Goal: Task Accomplishment & Management: Manage account settings

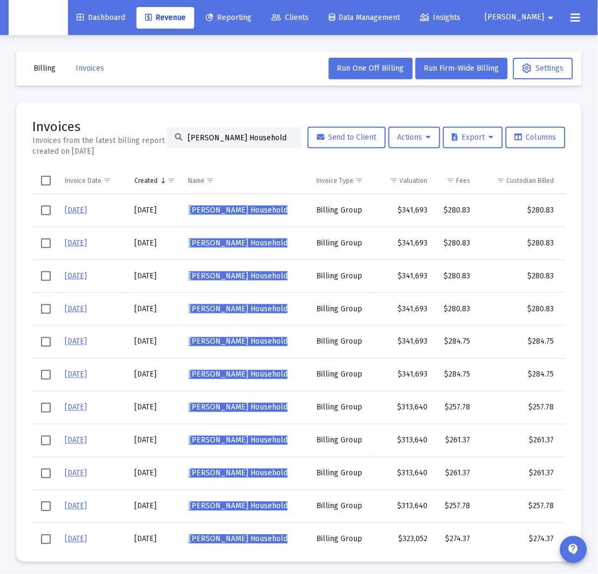
scroll to position [0, 104]
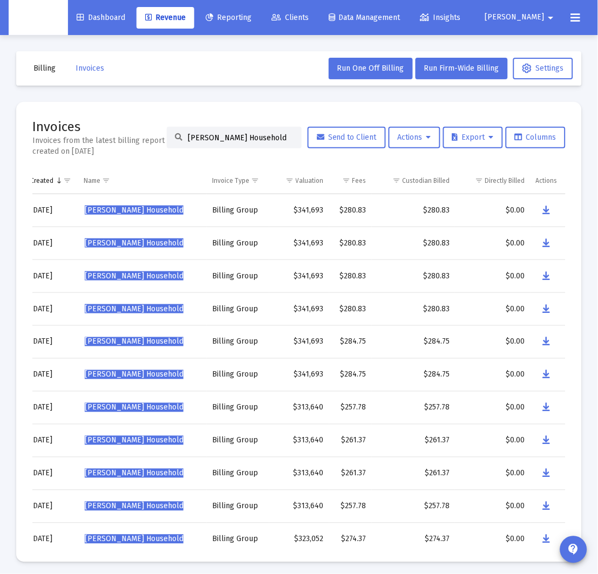
click at [63, 80] on mat-toolbar-row "Billing Invoices Run One Off Billing Run Firm-Wide Billing Settings" at bounding box center [299, 68] width 566 height 35
click at [176, 17] on span "Revenue" at bounding box center [165, 17] width 40 height 9
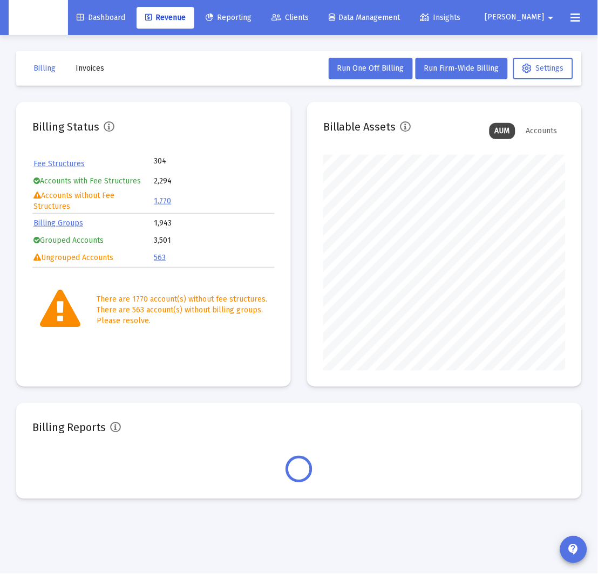
scroll to position [216, 242]
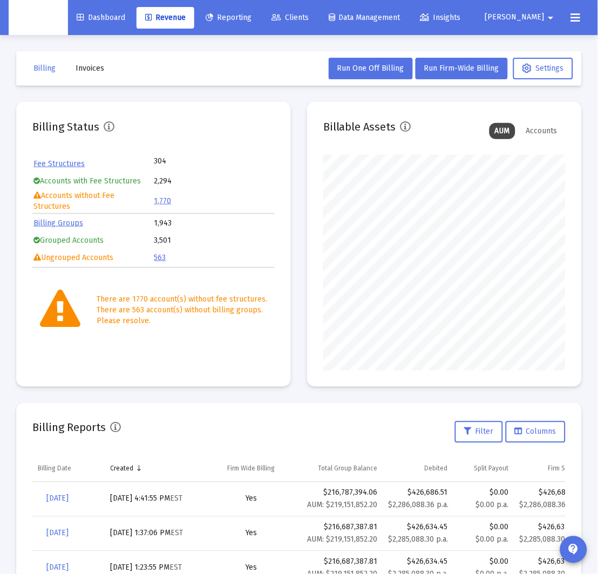
click at [528, 29] on div "Dashboard Revenue Reporting Clients Data Management Insights [PERSON_NAME] arro…" at bounding box center [299, 17] width 581 height 35
click at [531, 15] on span "[PERSON_NAME]" at bounding box center [514, 17] width 59 height 9
click at [530, 43] on span "Settings" at bounding box center [534, 46] width 32 height 26
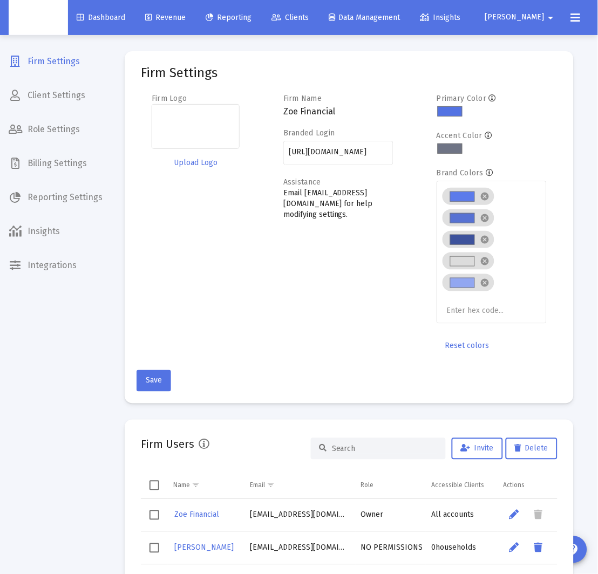
click at [66, 162] on span "Billing Settings" at bounding box center [55, 164] width 111 height 26
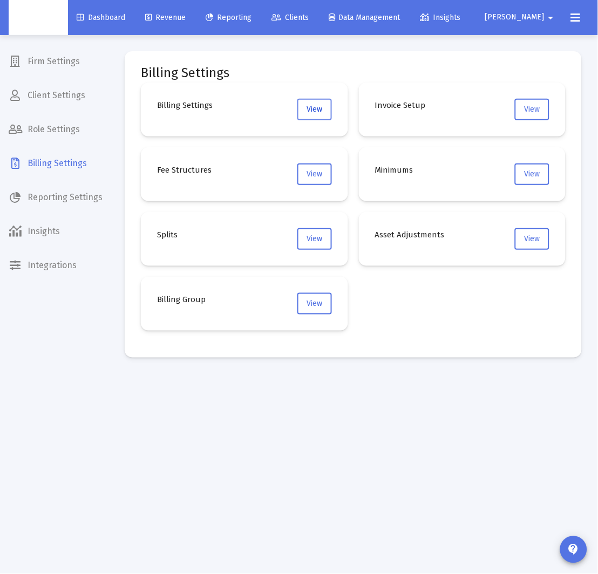
click at [301, 108] on button "View" at bounding box center [314, 110] width 35 height 22
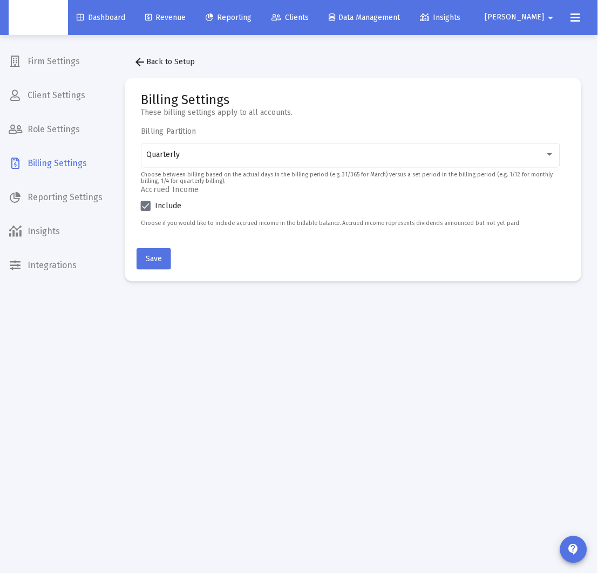
click at [186, 15] on span "Revenue" at bounding box center [165, 17] width 40 height 9
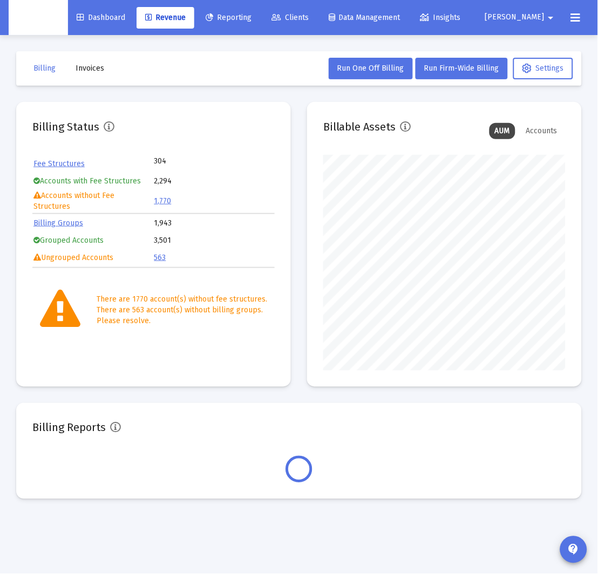
scroll to position [216, 242]
click at [463, 72] on span "Run Firm-Wide Billing" at bounding box center [461, 68] width 75 height 9
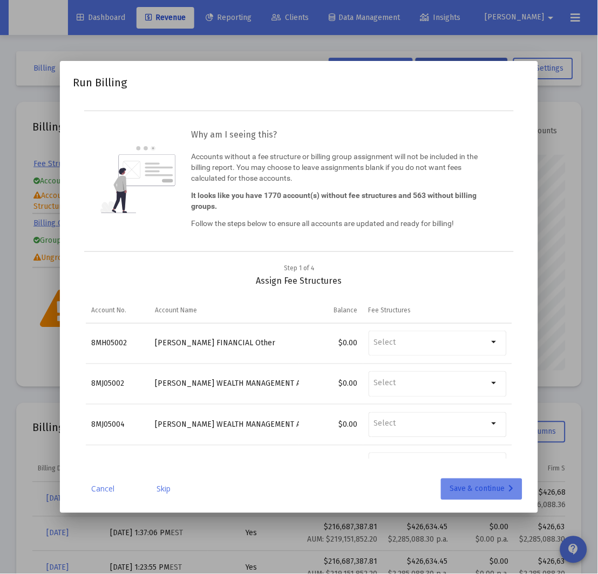
click at [479, 487] on div "Save & continue" at bounding box center [482, 490] width 64 height 22
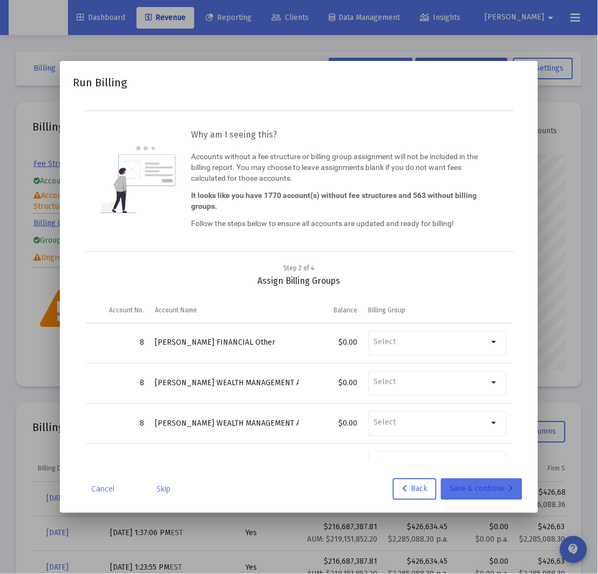
click at [479, 487] on div "Save & continue" at bounding box center [482, 490] width 64 height 22
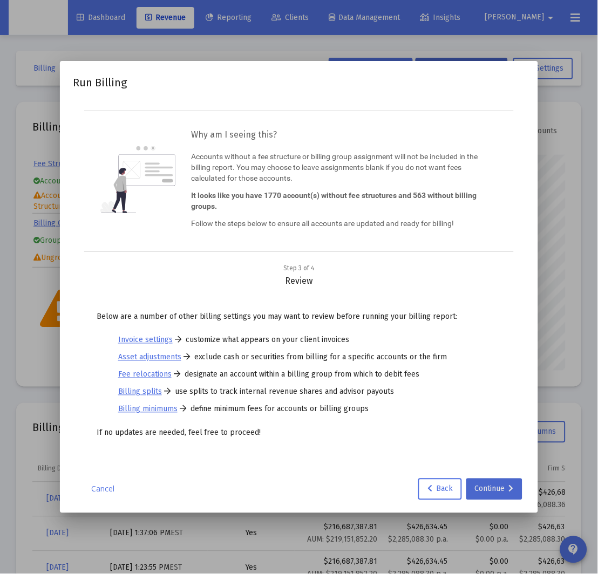
click at [479, 487] on div "Continue" at bounding box center [494, 490] width 39 height 22
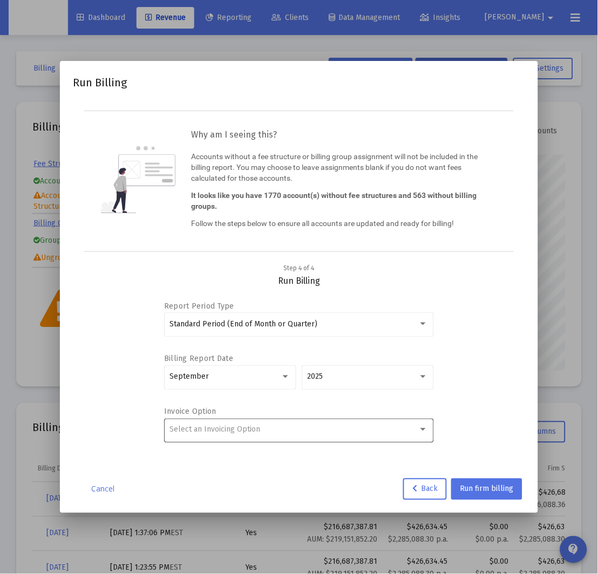
click at [344, 440] on div "Select an Invoicing Option" at bounding box center [298, 430] width 259 height 26
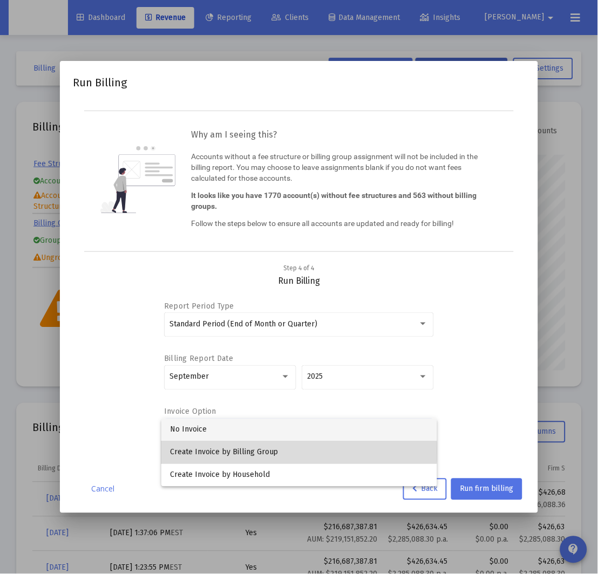
click at [289, 452] on span "Create Invoice by Billing Group" at bounding box center [299, 452] width 259 height 23
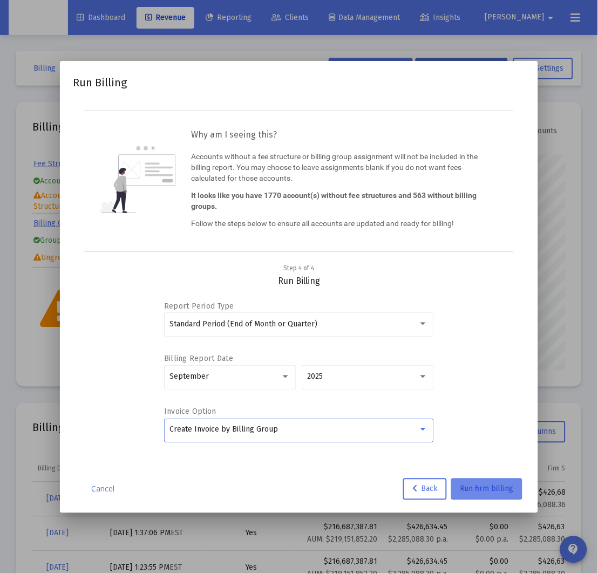
click at [482, 484] on button "Run firm billing" at bounding box center [486, 490] width 71 height 22
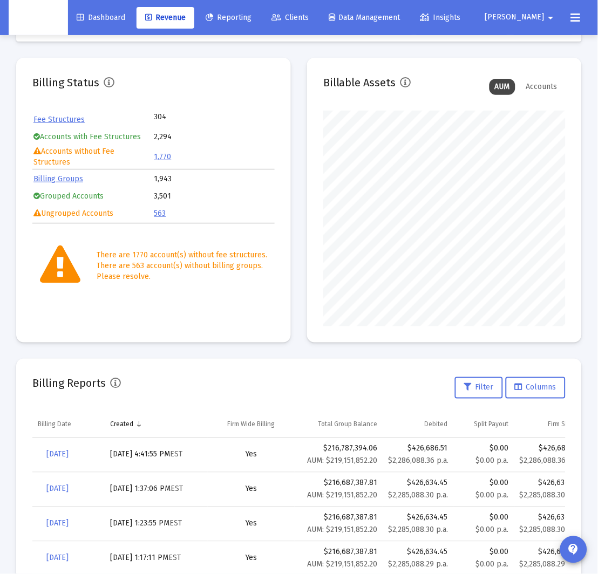
scroll to position [0, 0]
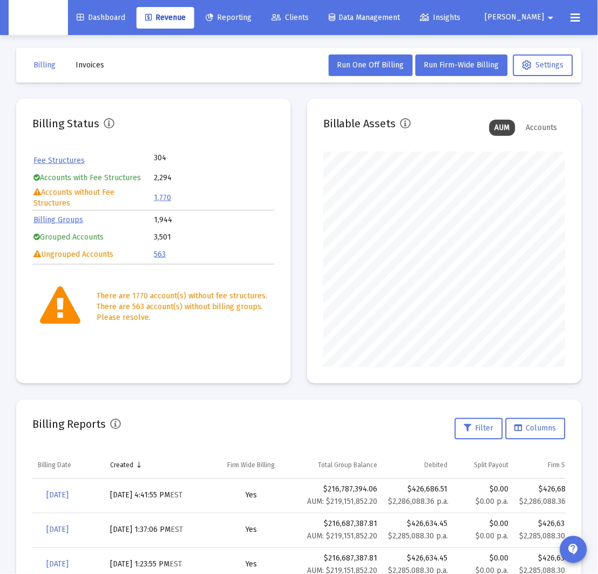
scroll to position [11, 0]
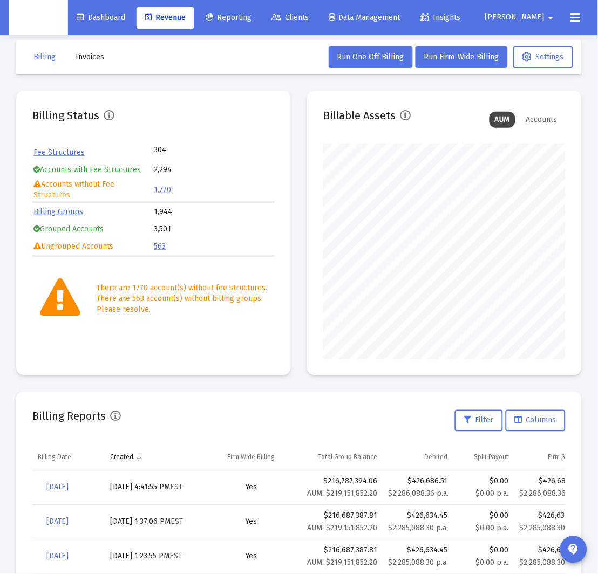
click at [103, 58] on button "Invoices" at bounding box center [90, 57] width 46 height 22
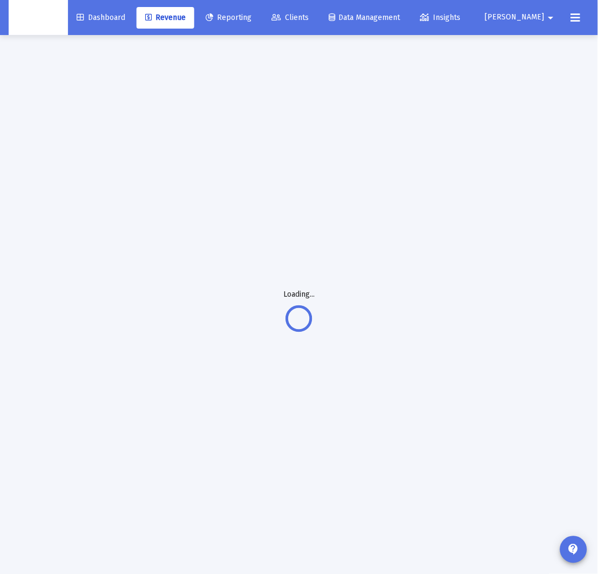
scroll to position [17, 0]
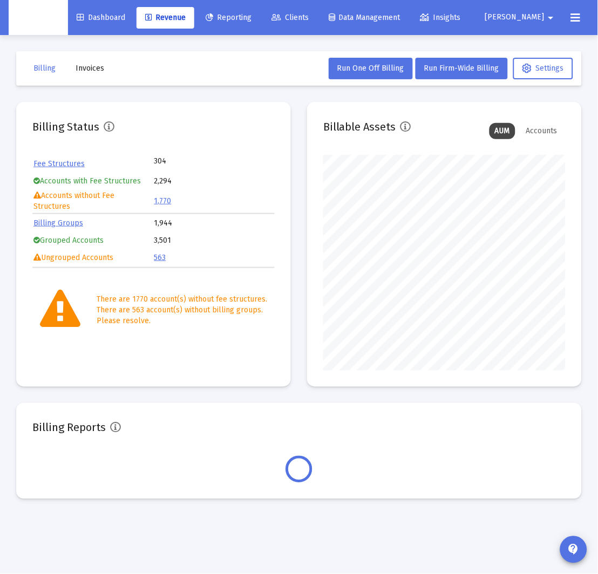
scroll to position [216, 242]
click at [120, 68] on mat-toolbar-row "Billing Invoices Run One Off Billing Run Firm-Wide Billing Settings" at bounding box center [299, 68] width 566 height 35
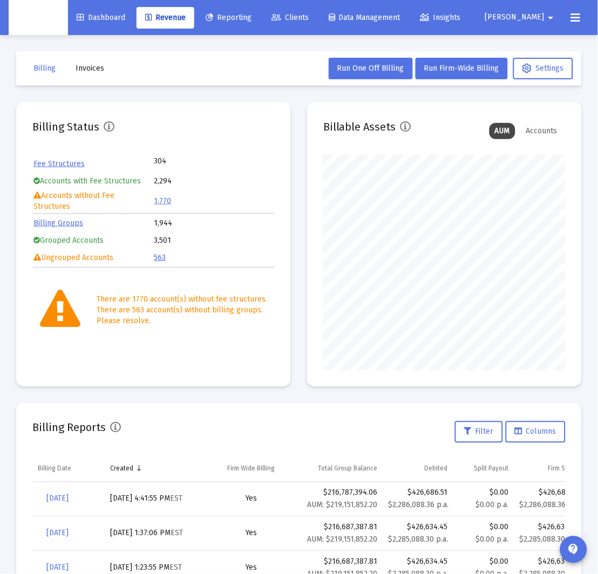
click at [120, 68] on mat-toolbar-row "Billing Invoices Run One Off Billing Run Firm-Wide Billing Settings" at bounding box center [299, 68] width 566 height 35
click at [92, 69] on span "Invoices" at bounding box center [90, 68] width 29 height 9
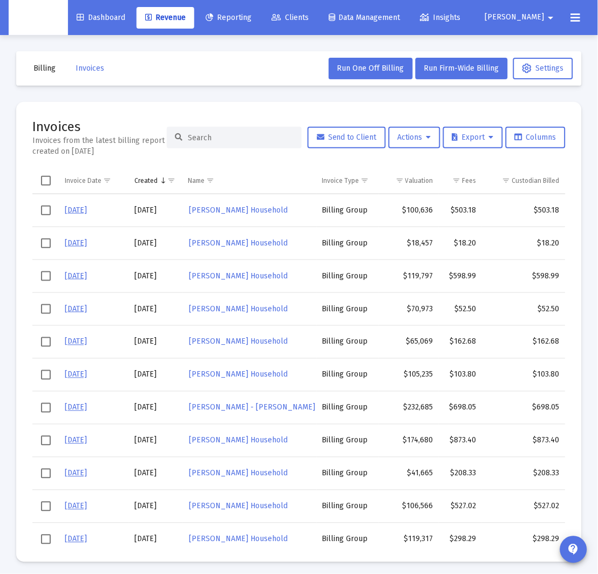
click at [216, 135] on input at bounding box center [241, 137] width 106 height 9
paste input "[PERSON_NAME] Household"
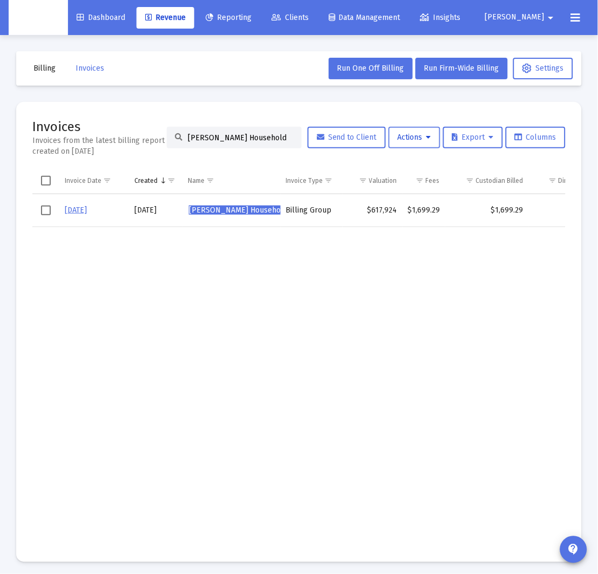
click at [421, 141] on span "Actions" at bounding box center [414, 137] width 33 height 9
click at [428, 191] on button "Load Historical Invoices" at bounding box center [443, 191] width 115 height 26
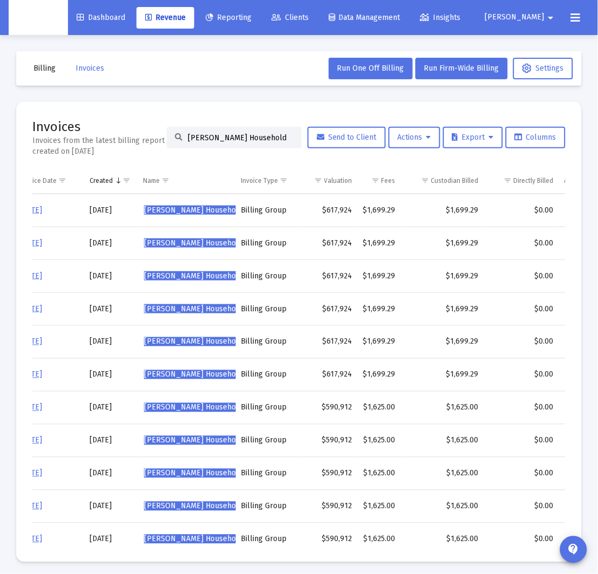
scroll to position [0, 73]
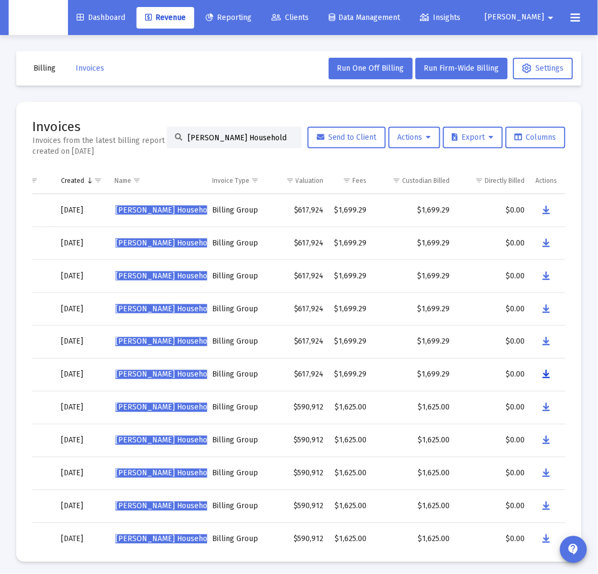
click at [547, 375] on icon "Data grid" at bounding box center [547, 375] width 8 height 13
click at [217, 133] on input "Jason Boyd's Household" at bounding box center [241, 137] width 106 height 9
paste input "eremy Veysseire"
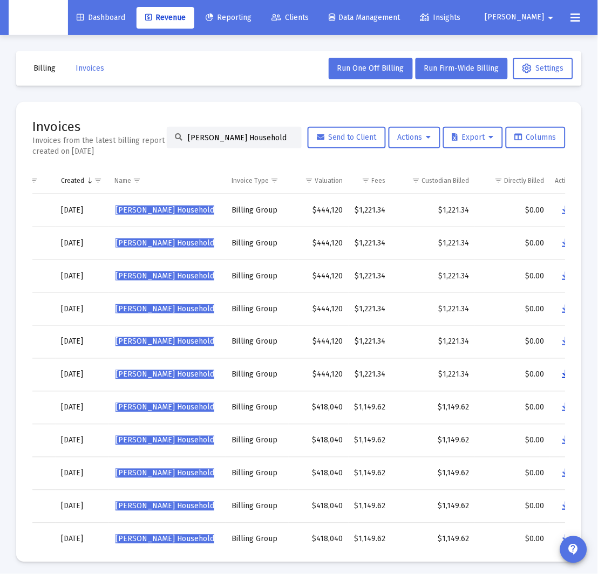
click at [561, 373] on button "Data grid" at bounding box center [566, 375] width 22 height 22
click at [229, 141] on input "Jeremy Veysseire's Household" at bounding box center [241, 137] width 106 height 9
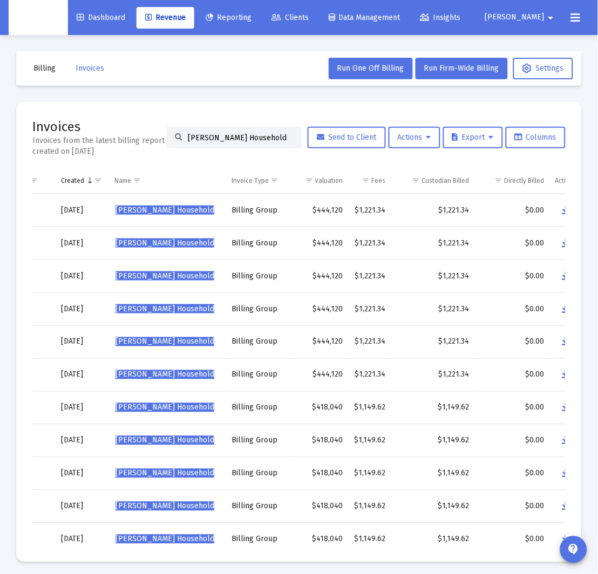
paste input "Kevin Soldani"
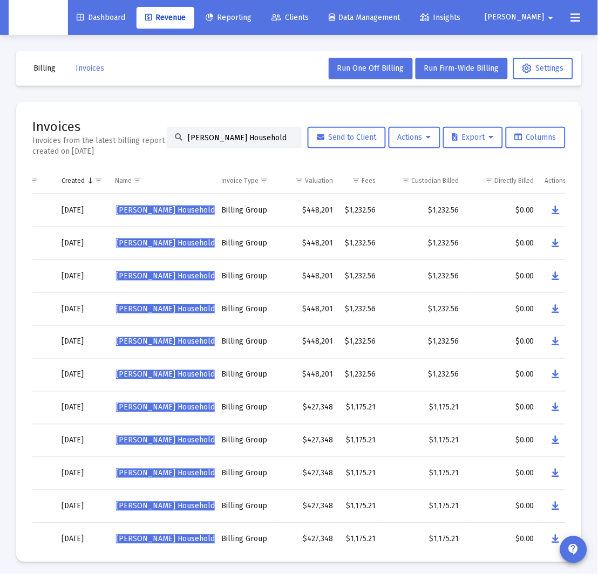
scroll to position [0, 73]
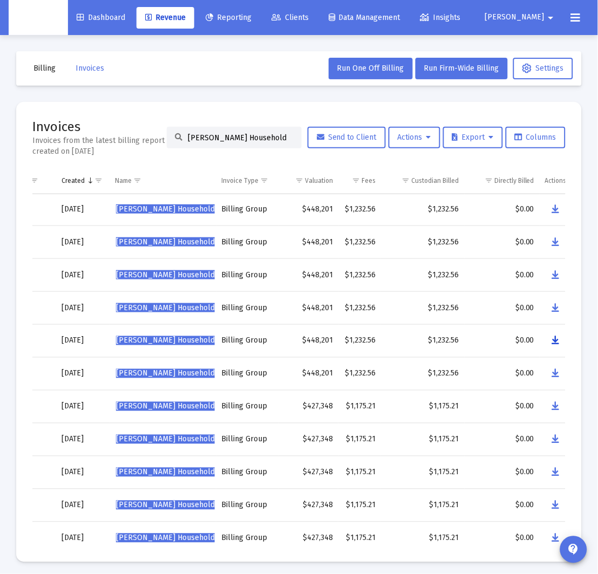
click at [555, 344] on icon "Data grid" at bounding box center [556, 341] width 8 height 13
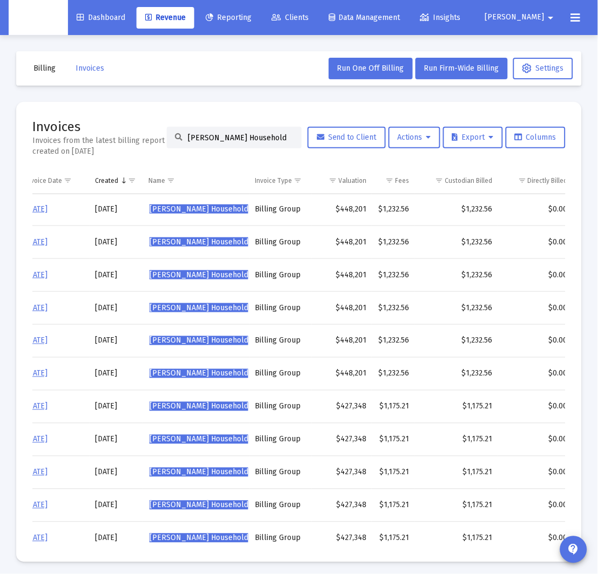
scroll to position [0, 41]
click at [230, 138] on input "Kevin Soldani's Household" at bounding box center [241, 137] width 106 height 9
paste input "iran Moghe"
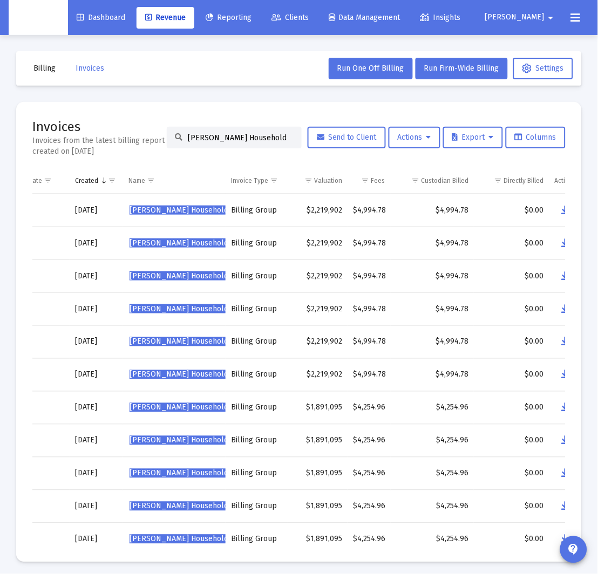
scroll to position [0, 78]
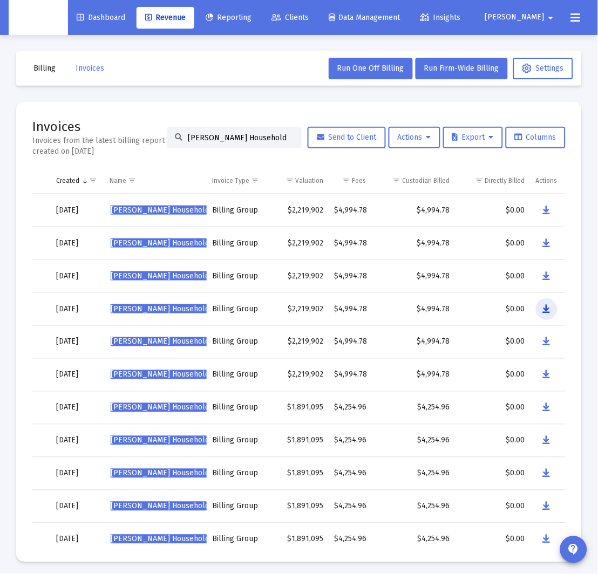
click at [548, 311] on icon "Data grid" at bounding box center [547, 309] width 8 height 13
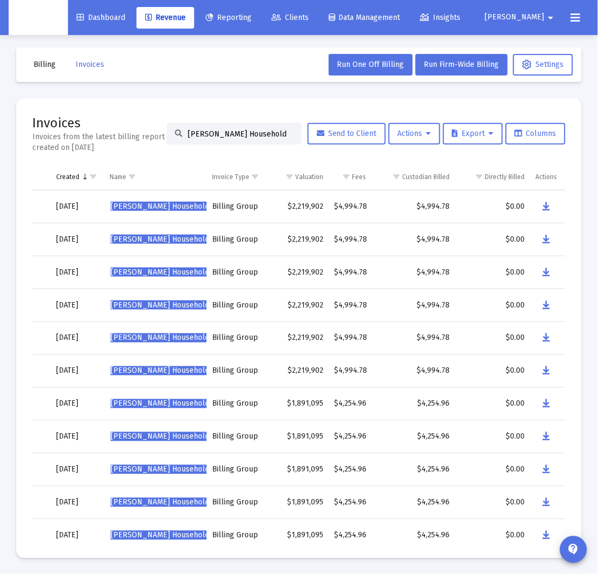
click at [211, 134] on input "Kiran Moghe's Household" at bounding box center [241, 134] width 106 height 9
paste input "Michele Kopach"
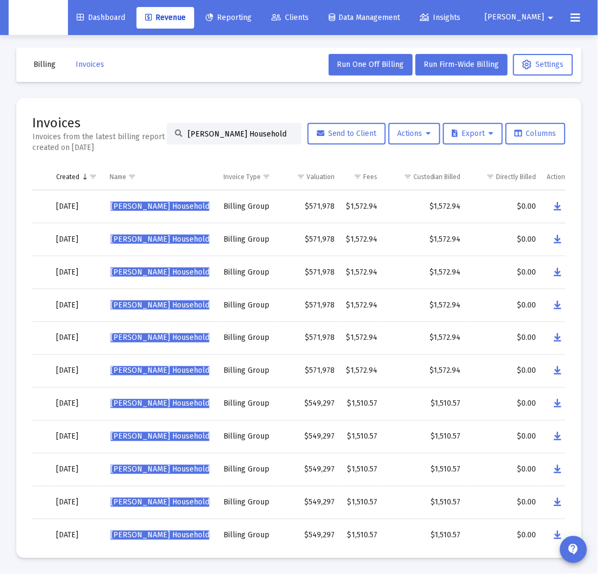
scroll to position [0, 0]
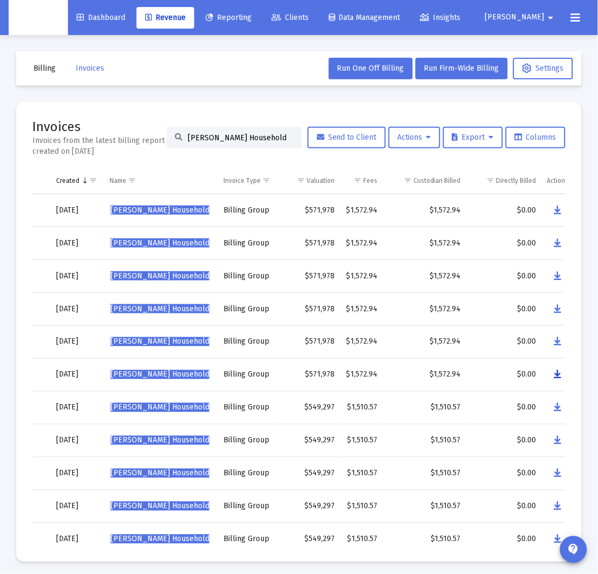
click at [556, 372] on icon "Data grid" at bounding box center [558, 375] width 8 height 13
click at [194, 136] on input "Michele Kopach's Household" at bounding box center [241, 137] width 106 height 9
paste input "Nancy Cloug"
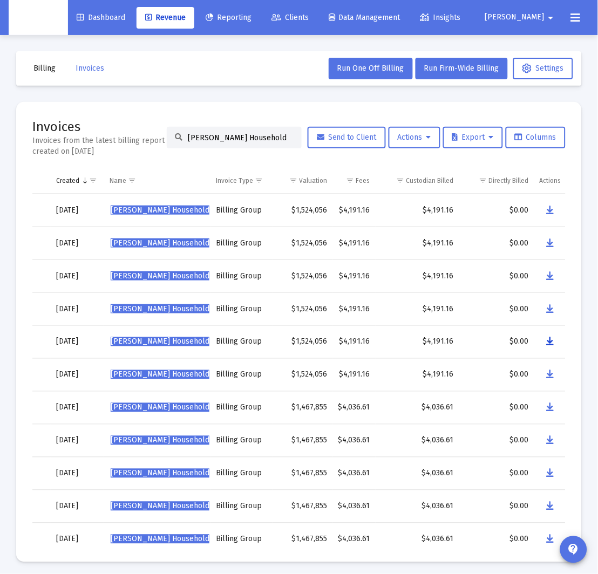
click at [550, 343] on icon "Data grid" at bounding box center [551, 342] width 8 height 13
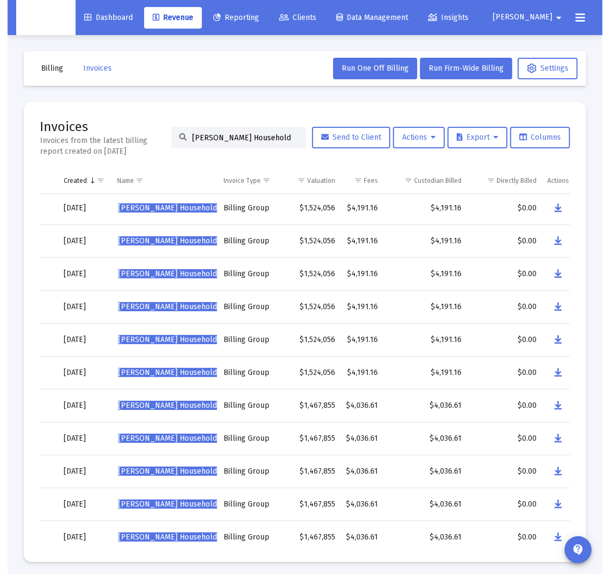
scroll to position [2, 61]
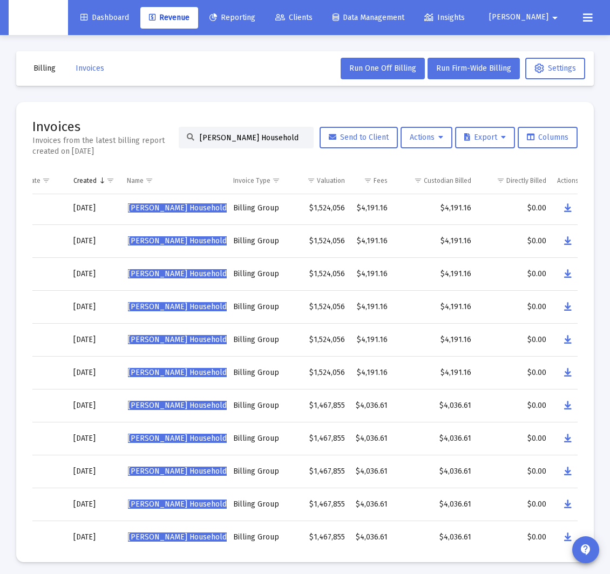
click at [239, 140] on input "Nancy Clough's Household" at bounding box center [253, 137] width 106 height 9
paste input "Aaron Potas"
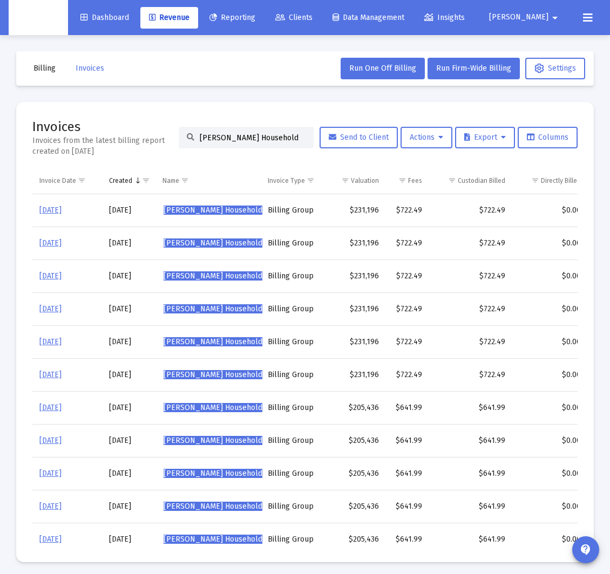
scroll to position [0, 35]
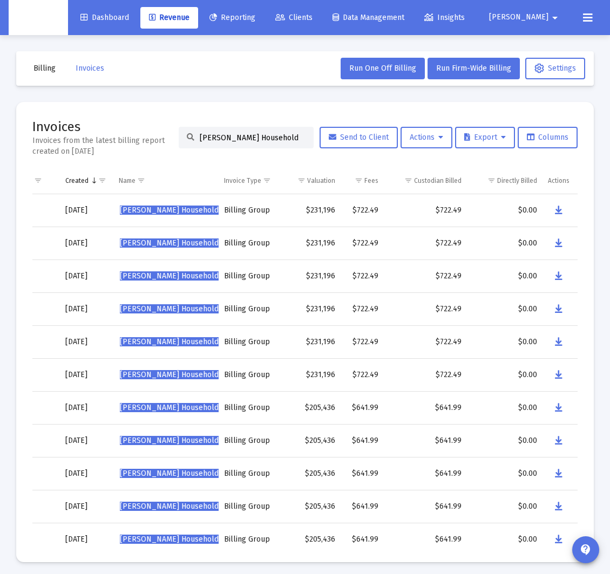
click at [597, 167] on div "Billing Invoices Run One Off Billing Run Firm-Wide Billing Settings Invoices In…" at bounding box center [305, 306] width 610 height 543
click at [564, 220] on div "Data grid" at bounding box center [560, 211] width 25 height 22
click at [561, 212] on button "Data grid" at bounding box center [559, 211] width 22 height 22
click at [239, 135] on input "Aaron Potash's Household" at bounding box center [253, 137] width 106 height 9
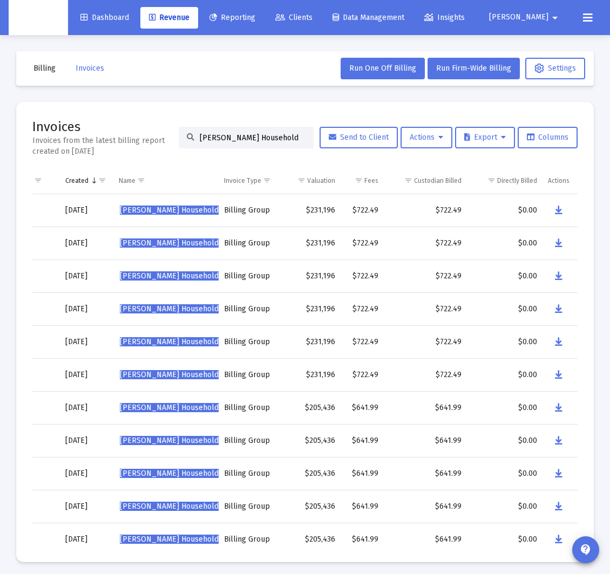
click at [239, 135] on input "Aaron Potash's Household" at bounding box center [253, 137] width 106 height 9
paste input "ngela Ngo"
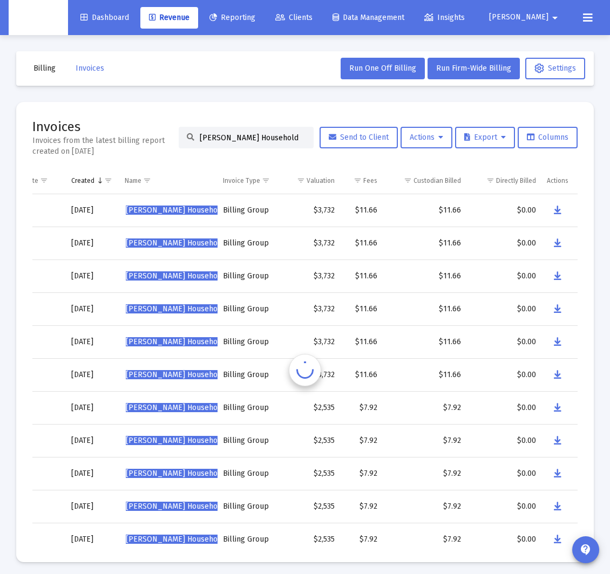
scroll to position [0, 63]
click at [557, 340] on icon "Data grid" at bounding box center [558, 342] width 8 height 13
click at [222, 138] on input "Angela Ngo's Household" at bounding box center [253, 137] width 106 height 9
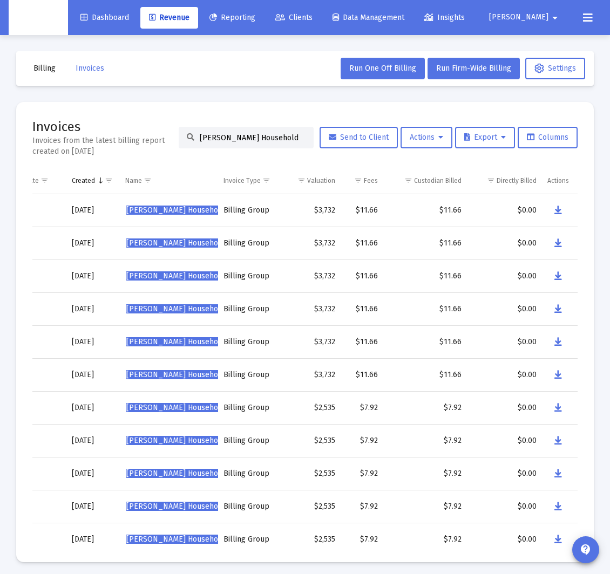
paste input "urora Duncan"
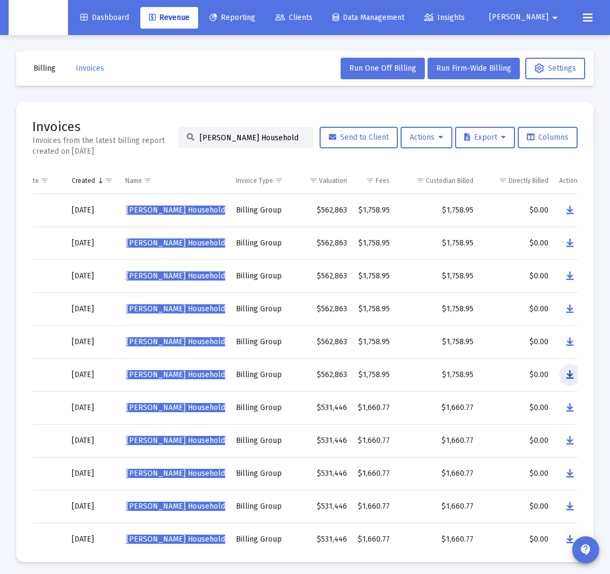
click at [568, 373] on icon "Data grid" at bounding box center [570, 375] width 8 height 13
click at [261, 139] on input "Aurora Duncan's Household" at bounding box center [253, 137] width 106 height 9
paste input "Brad Sutto"
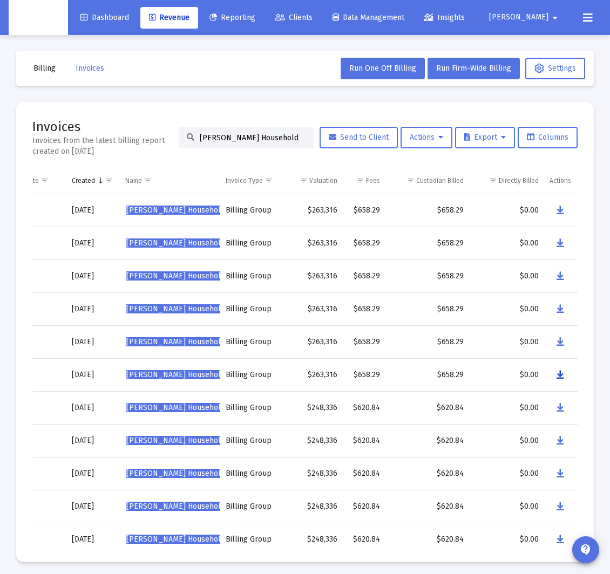
click at [556, 372] on icon "Data grid" at bounding box center [560, 375] width 8 height 13
click at [226, 140] on input "Brad Sutton's Household" at bounding box center [253, 137] width 106 height 9
paste input "Caroline Mroz Mroz"
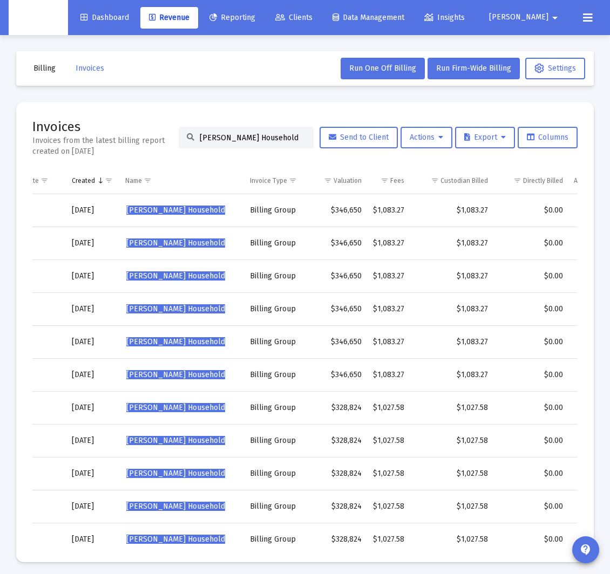
scroll to position [0, 89]
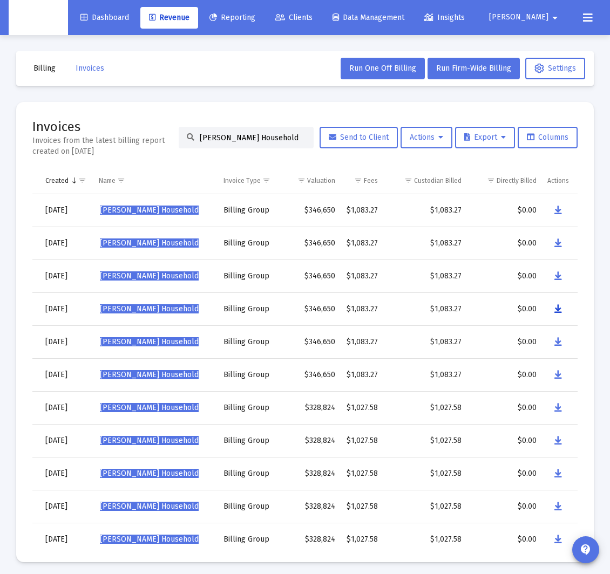
click at [557, 309] on icon "Data grid" at bounding box center [558, 309] width 8 height 13
click at [223, 139] on input "Caroline Mroz Mroz's Household" at bounding box center [253, 137] width 106 height 9
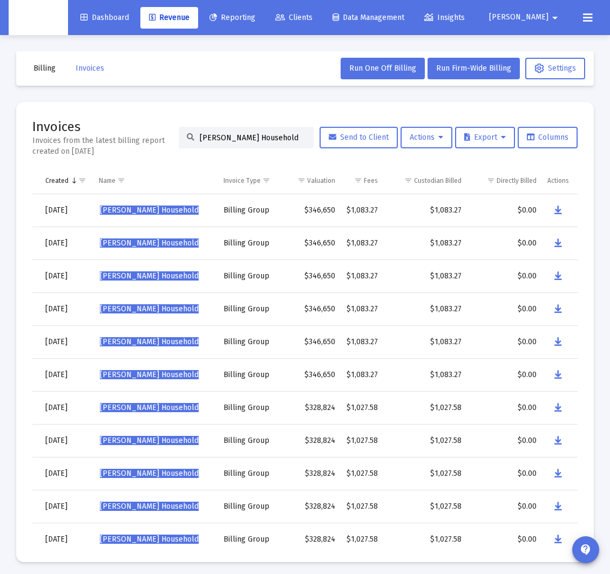
paste input "hristian Newberry"
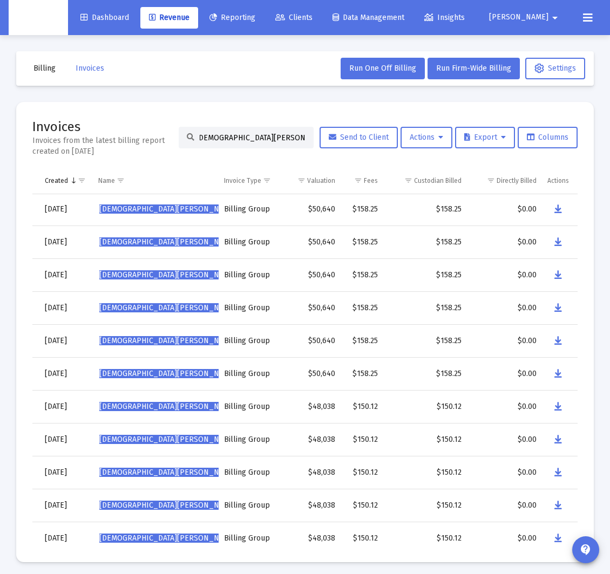
scroll to position [0, 0]
click at [555, 306] on icon "Data grid" at bounding box center [558, 308] width 8 height 13
click at [250, 135] on input "Christian Newberry's Household" at bounding box center [253, 137] width 106 height 9
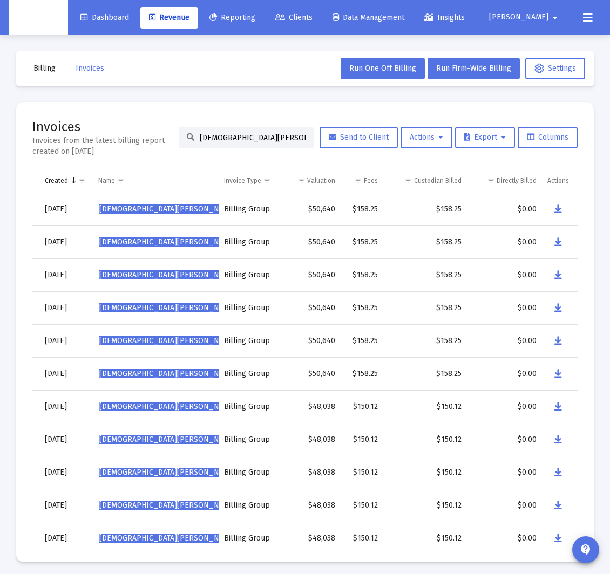
paste input "onor Grandin"
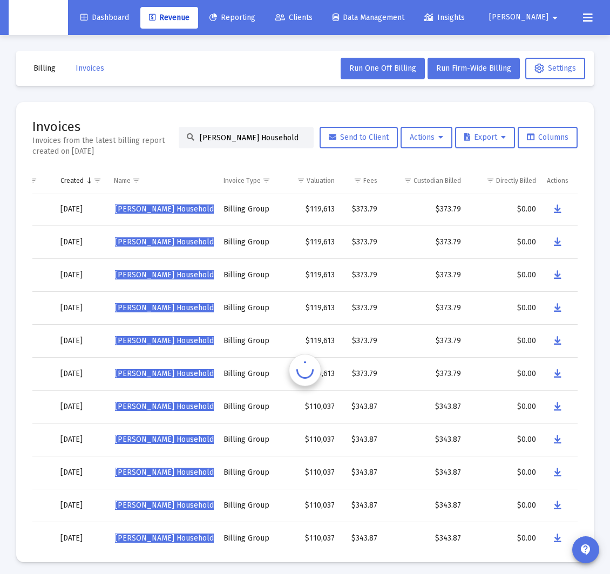
scroll to position [0, 73]
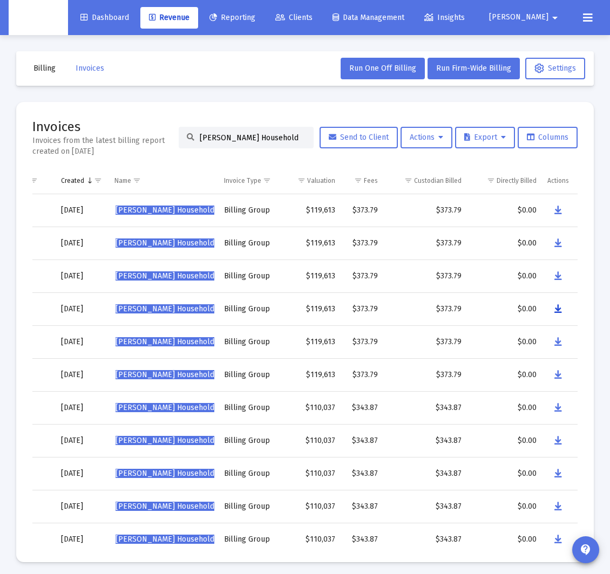
click at [558, 310] on icon "Data grid" at bounding box center [558, 309] width 8 height 13
click at [224, 134] on input "Conor Grandin's Household" at bounding box center [253, 137] width 106 height 9
paste input "rrielle Caldwell"
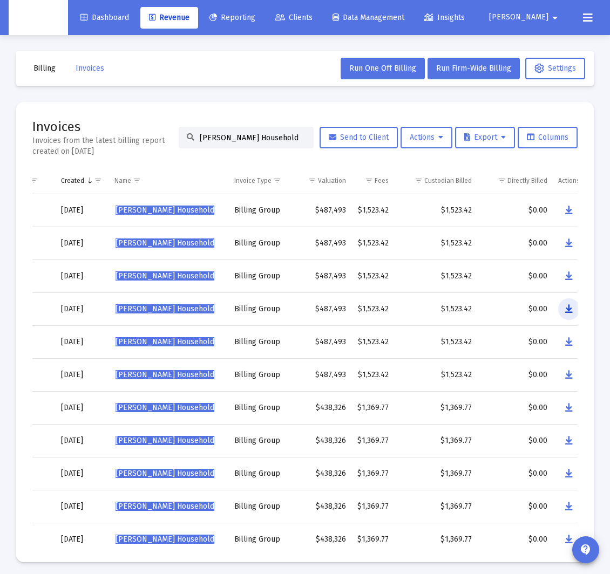
click at [570, 310] on icon "Data grid" at bounding box center [569, 309] width 8 height 13
click at [229, 136] on input "Corrielle Caldwell's Household" at bounding box center [253, 137] width 106 height 9
paste input "te"
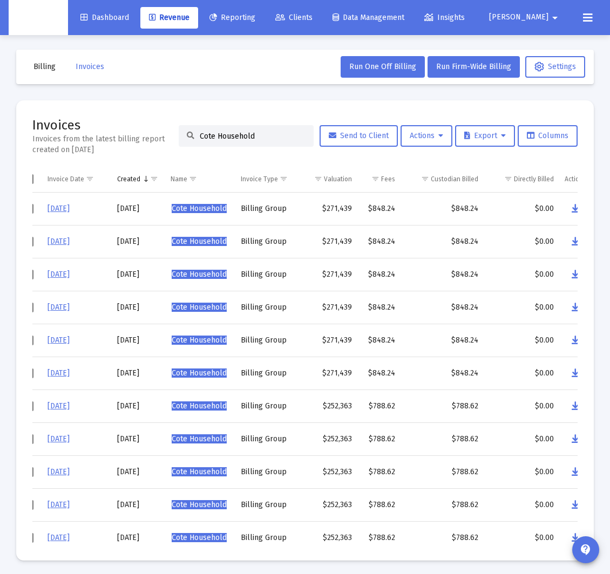
scroll to position [0, 0]
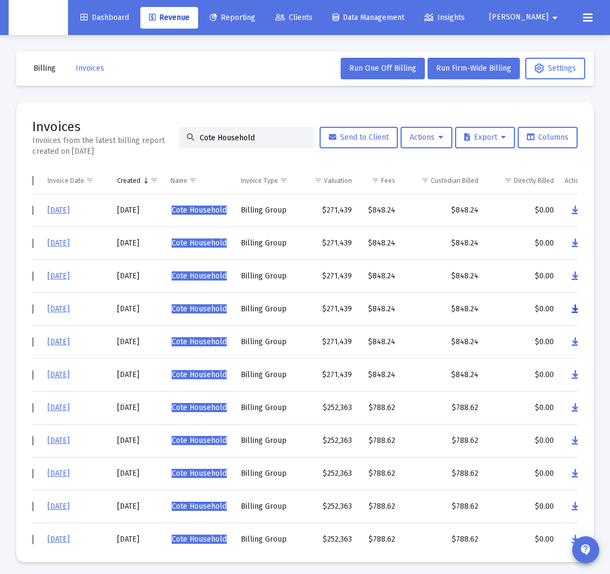
click at [570, 307] on button "Data grid" at bounding box center [575, 309] width 22 height 22
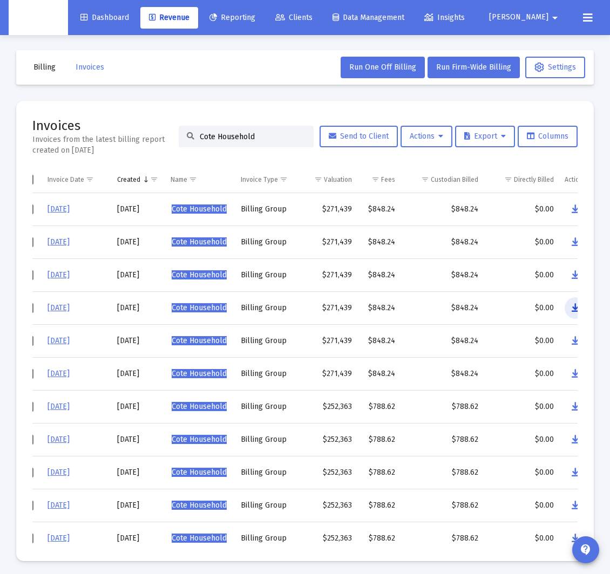
click at [575, 309] on icon "Data grid" at bounding box center [576, 308] width 8 height 13
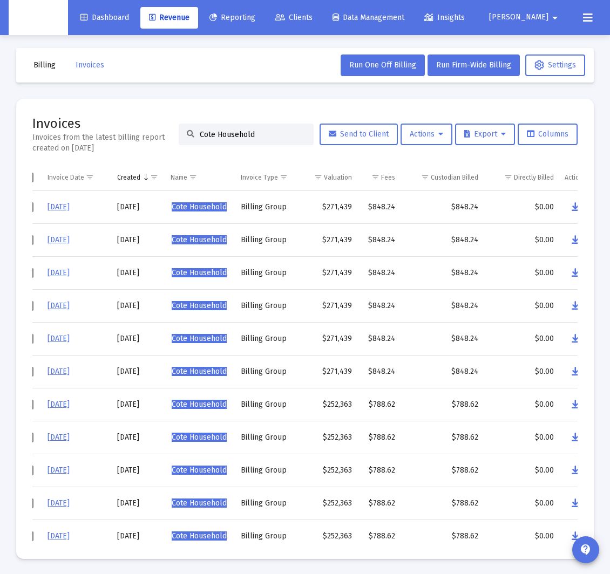
click at [237, 135] on input "Cote Household" at bounding box center [253, 134] width 106 height 9
paste input "Darrell Bradford's"
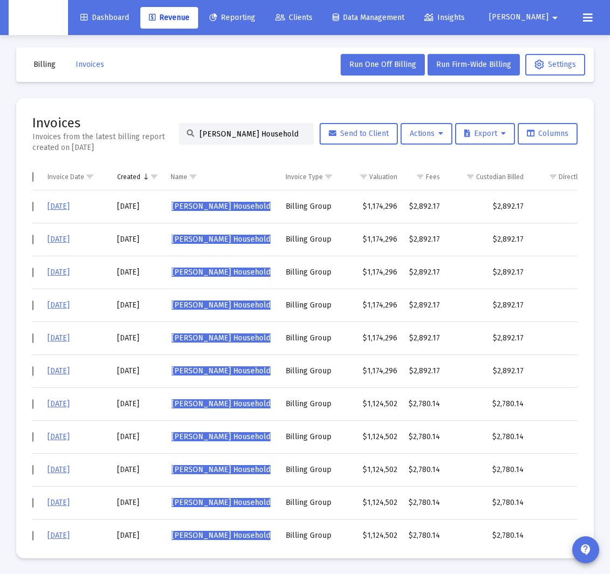
click at [262, 133] on input "Darrell Bradford's Household" at bounding box center [253, 134] width 106 height 9
click at [261, 134] on input "Darrell Bradford's Household" at bounding box center [253, 134] width 106 height 9
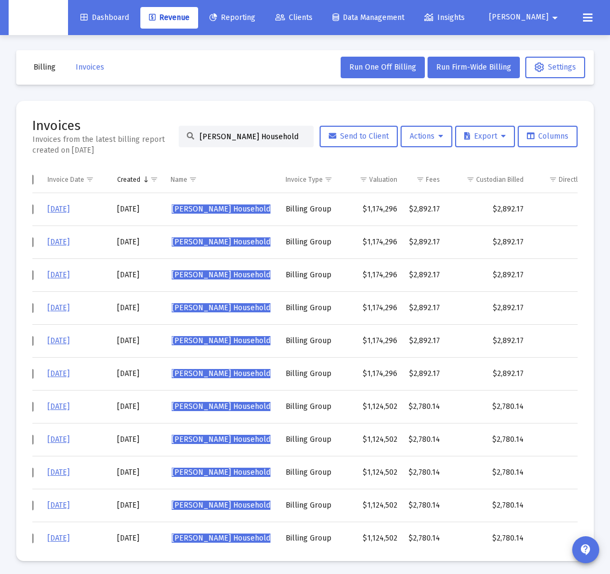
click at [261, 134] on input "Darrell Bradford's Household" at bounding box center [253, 136] width 106 height 9
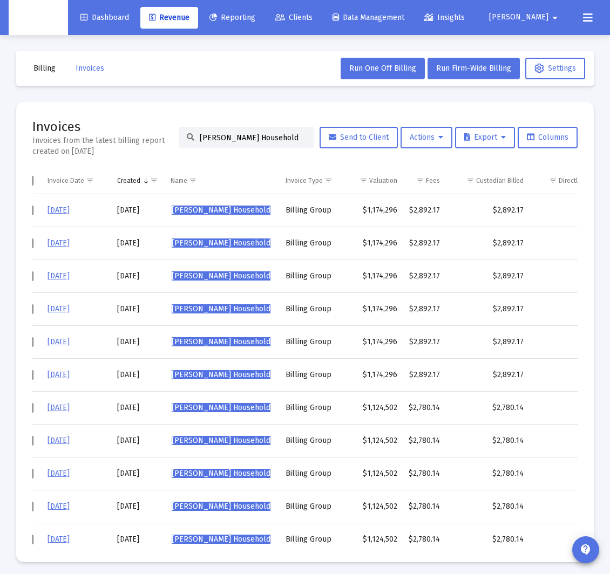
click at [261, 134] on input "Darrell Bradford's Household" at bounding box center [253, 137] width 106 height 9
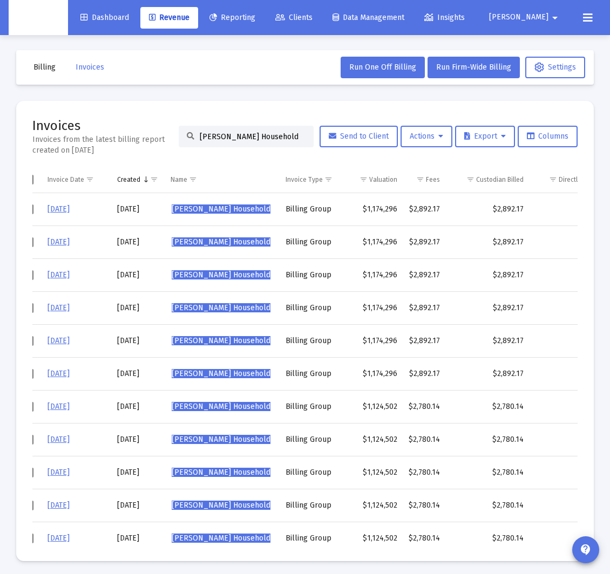
click at [261, 134] on input "Darrell Bradford's Household" at bounding box center [253, 136] width 106 height 9
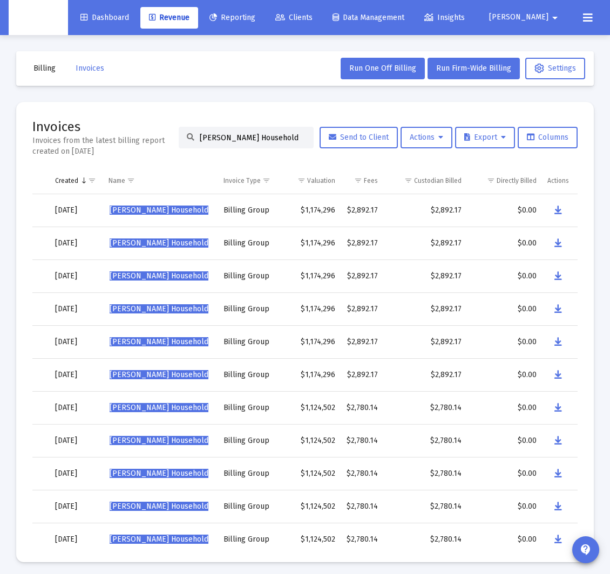
scroll to position [2, 0]
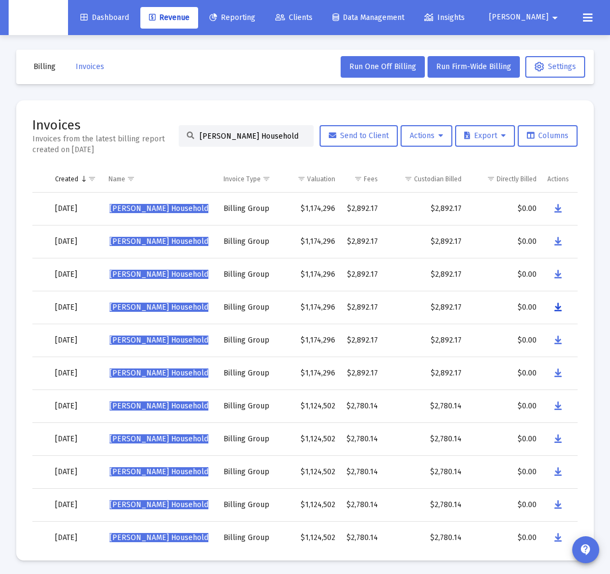
click at [558, 310] on icon "Data grid" at bounding box center [558, 307] width 8 height 13
click at [260, 139] on input "Darrell Bradford's Household" at bounding box center [253, 136] width 106 height 9
paste input "vid Lindsay"
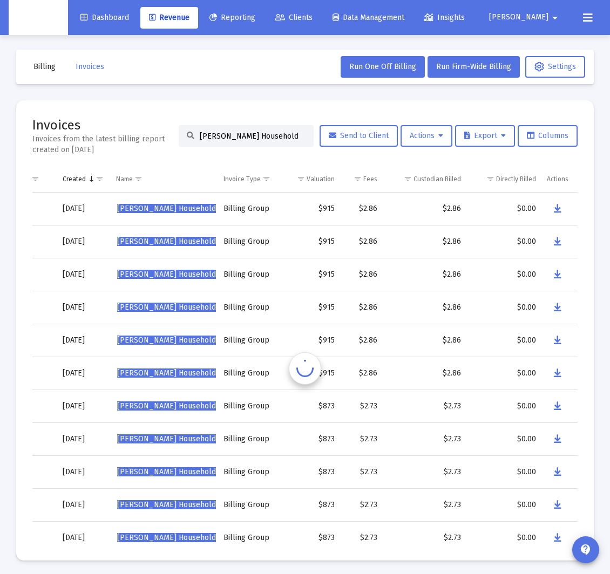
scroll to position [0, 72]
click at [559, 308] on icon "Data grid" at bounding box center [558, 307] width 8 height 13
click at [243, 132] on input "David Lindsay's Household" at bounding box center [253, 136] width 106 height 9
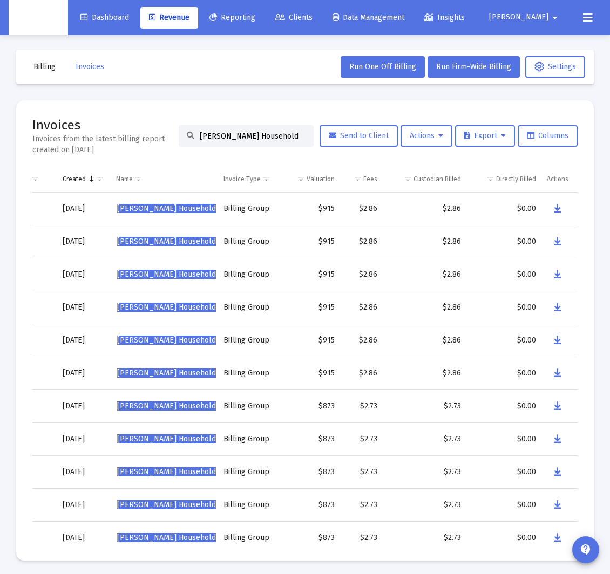
paste input "Ella Theoharis"
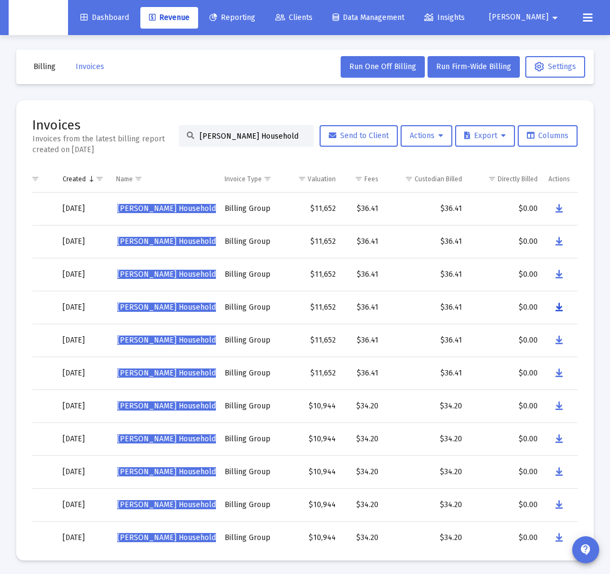
click at [556, 305] on icon "Data grid" at bounding box center [559, 307] width 8 height 13
click at [236, 133] on input "Ella Theoharis's Household" at bounding box center [253, 136] width 106 height 9
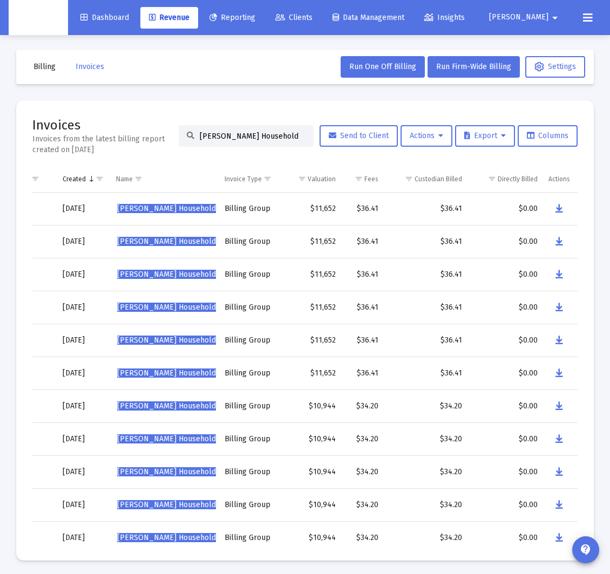
paste input "rin Cassidy-Lunman"
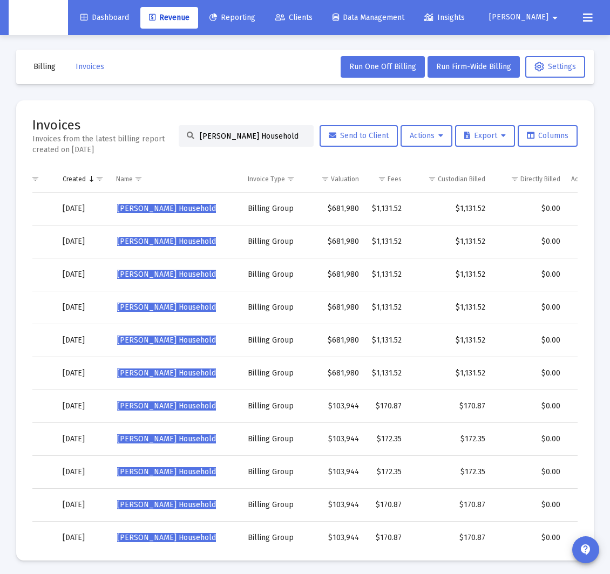
scroll to position [0, 96]
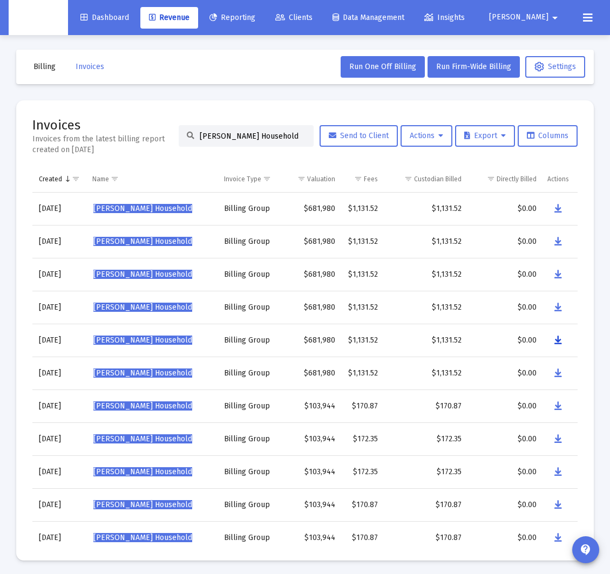
click at [556, 338] on icon "Data grid" at bounding box center [558, 340] width 8 height 13
click at [262, 132] on input "Erin Cassidy-Lunman's Household" at bounding box center [253, 136] width 106 height 9
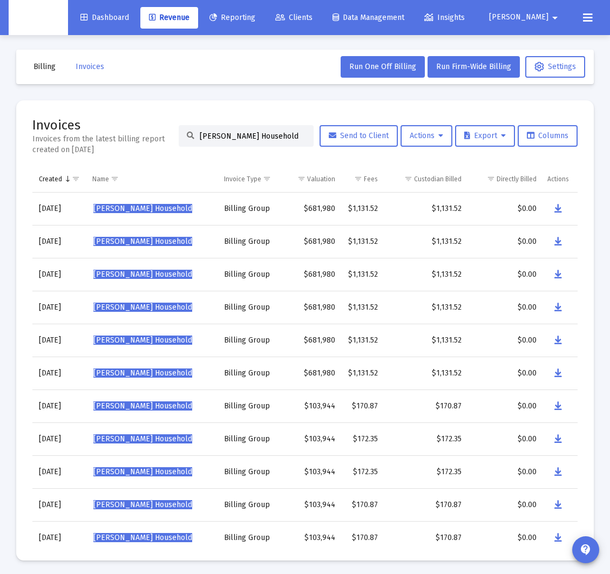
paste input "Jasmyn Farris"
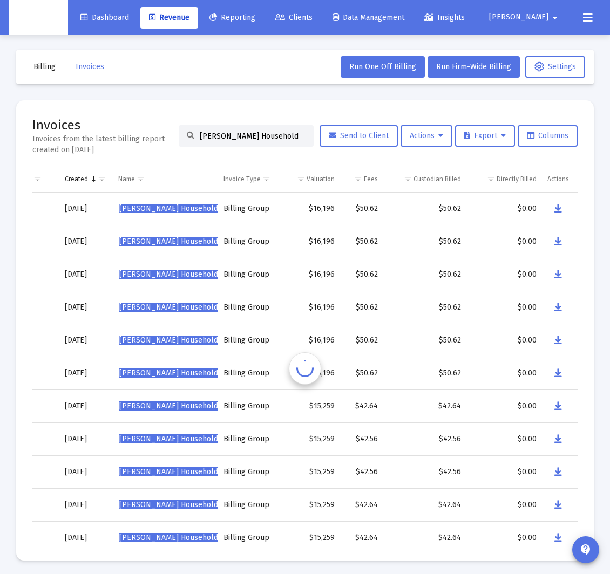
scroll to position [0, 69]
click at [559, 339] on icon "Data grid" at bounding box center [559, 340] width 8 height 13
click at [263, 142] on div "Jasmyn Farris's Household" at bounding box center [246, 136] width 135 height 22
click at [264, 141] on div "Jasmyn Farris's Household" at bounding box center [246, 136] width 135 height 22
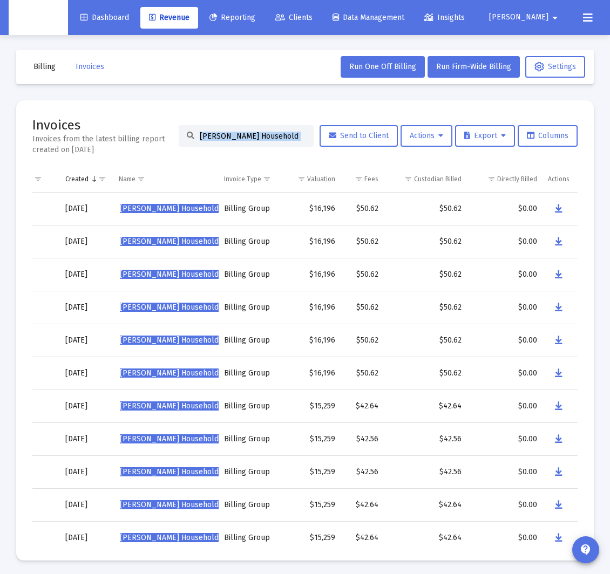
click at [264, 141] on div "Jasmyn Farris's Household" at bounding box center [246, 136] width 135 height 22
click at [275, 135] on input "Jasmyn Farris's Household" at bounding box center [253, 136] width 106 height 9
paste input "osh Chiappone"
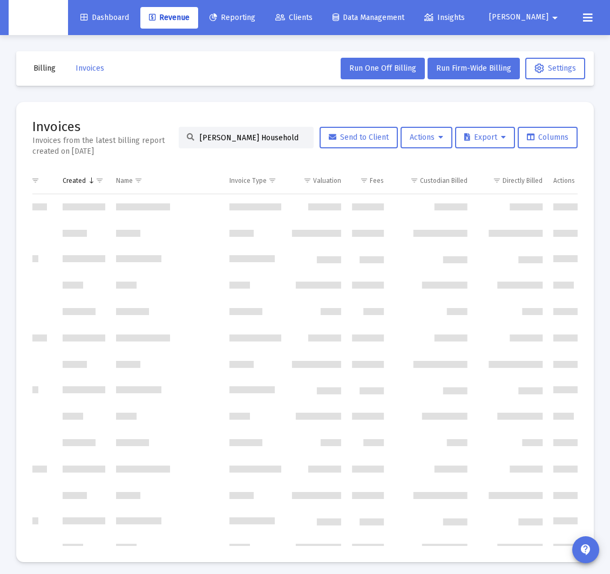
scroll to position [0, 72]
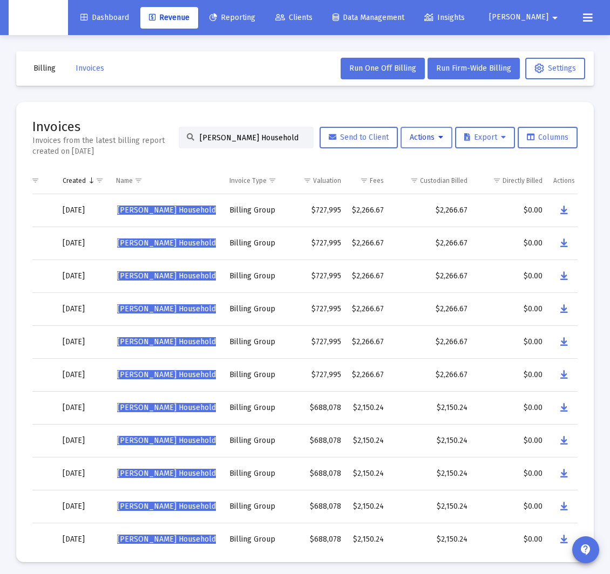
click at [439, 140] on icon at bounding box center [440, 138] width 5 height 8
click at [431, 192] on button "Load Historical Invoices" at bounding box center [454, 191] width 115 height 26
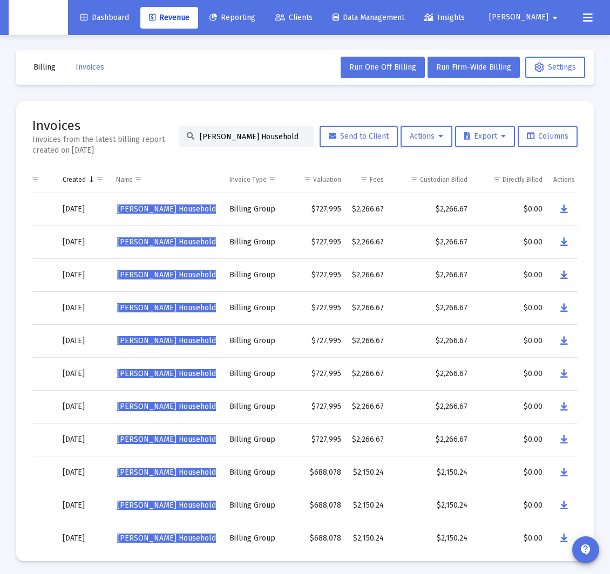
scroll to position [0, 0]
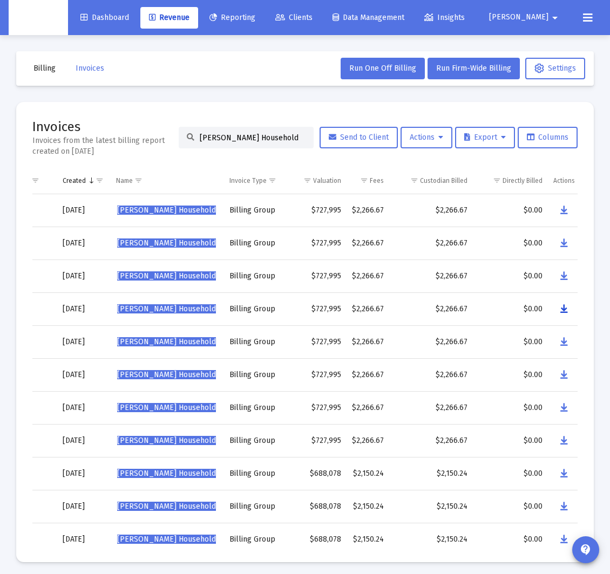
click at [562, 310] on icon "Data grid" at bounding box center [564, 309] width 8 height 13
click at [230, 140] on input "Josh Chiappone's Household" at bounding box center [253, 137] width 106 height 9
click at [229, 140] on input "Josh Chiappone's Household" at bounding box center [253, 137] width 106 height 9
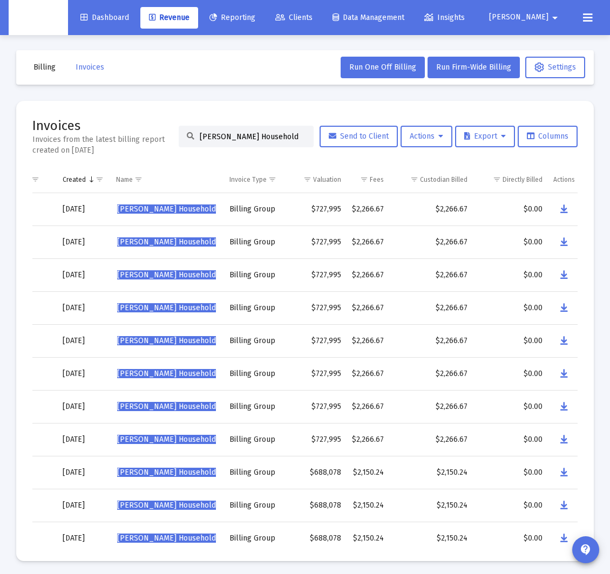
scroll to position [4, 0]
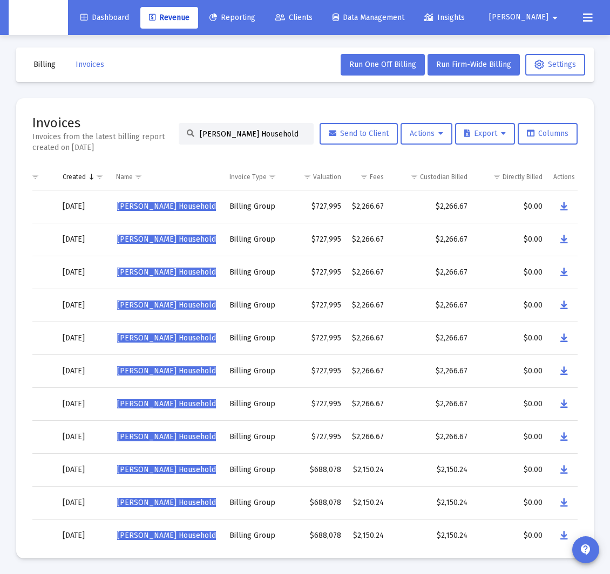
paste input "ulie Causton"
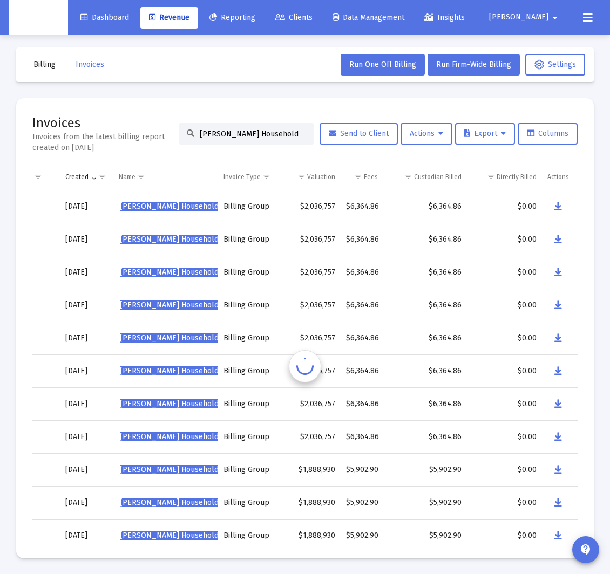
scroll to position [0, 69]
click at [558, 308] on icon "Data grid" at bounding box center [558, 305] width 8 height 13
click at [233, 131] on input "Julie Causton's Household" at bounding box center [253, 134] width 106 height 9
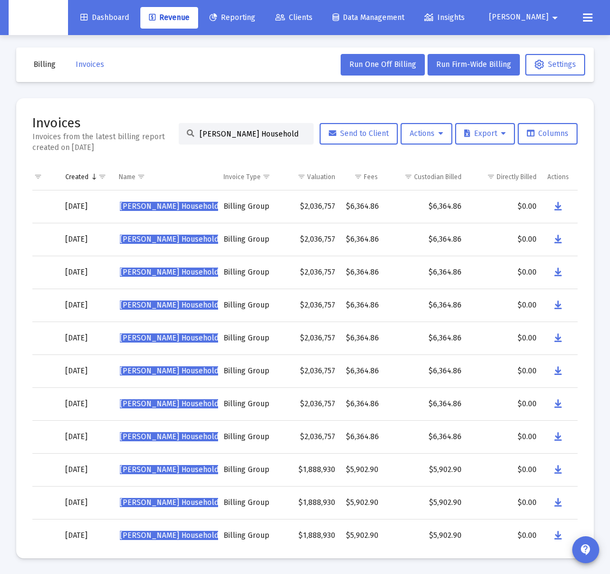
paste input "Katelyn Stuart"
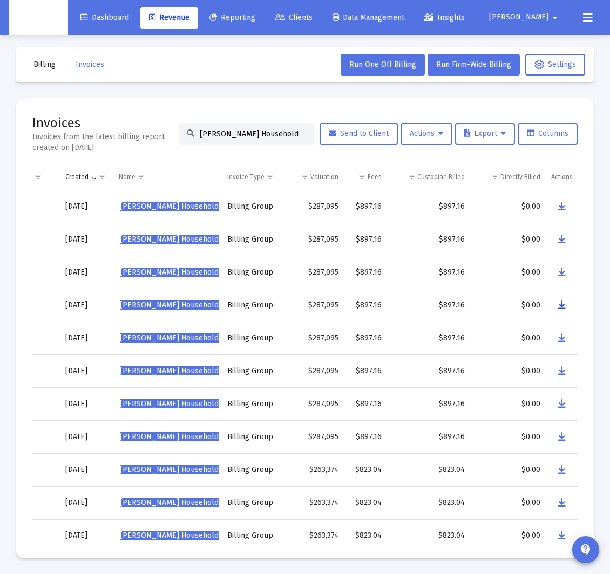
click at [564, 305] on button "Data grid" at bounding box center [562, 306] width 22 height 22
click at [251, 139] on div "Katelyn Stuart's Household" at bounding box center [246, 134] width 135 height 22
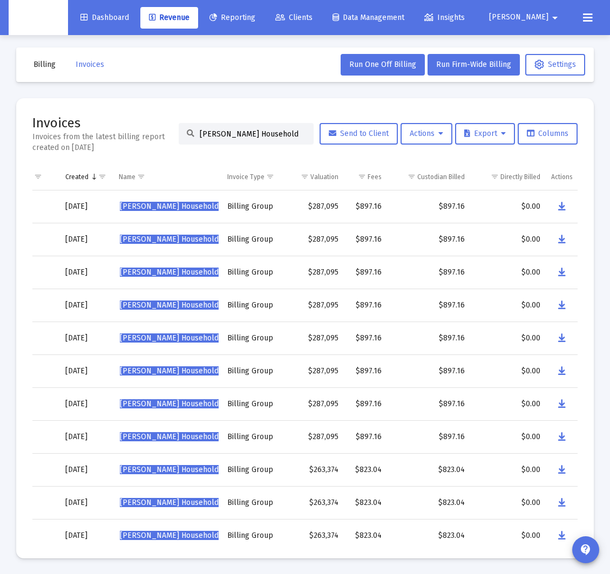
click at [256, 136] on input "Katelyn Stuart's Household" at bounding box center [253, 134] width 106 height 9
paste input "Kathrine Kramer's"
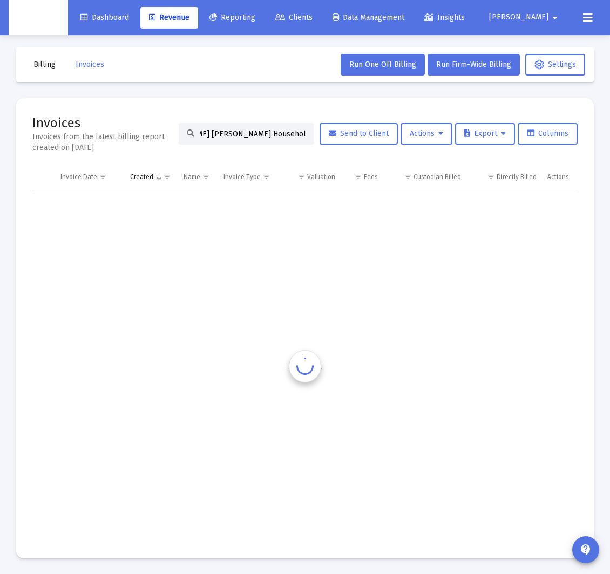
scroll to position [0, 4]
click at [256, 136] on input "Katelyn Stuart's Kathrine Kramer's Household" at bounding box center [253, 134] width 106 height 9
paste input
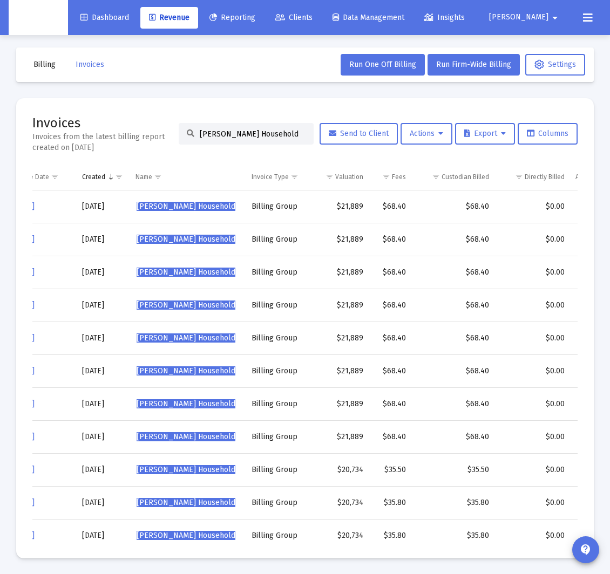
scroll to position [0, 80]
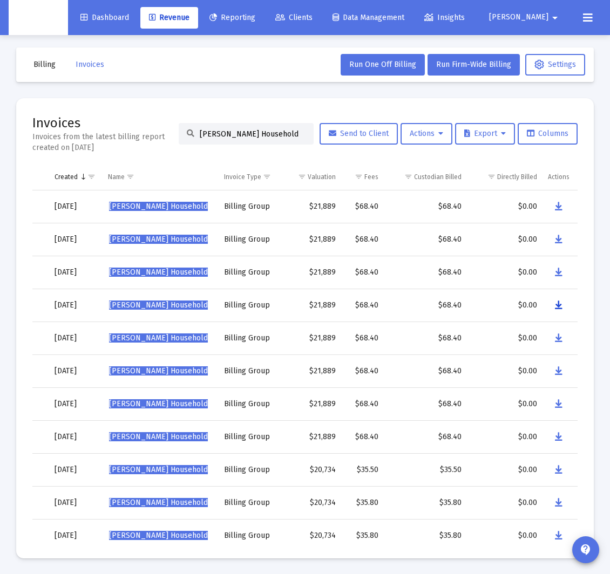
click at [562, 305] on button "Data grid" at bounding box center [559, 306] width 22 height 22
click at [248, 138] on div "Kathrine Kramer's Household" at bounding box center [246, 134] width 135 height 22
click at [253, 136] on input "Kathrine Kramer's Household" at bounding box center [253, 134] width 106 height 9
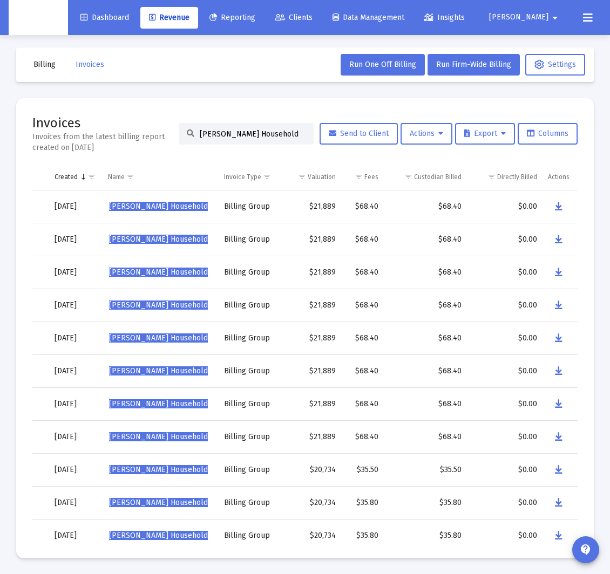
click at [253, 136] on input "Kathrine Kramer's Household" at bounding box center [253, 134] width 106 height 9
paste input "Loren Dent"
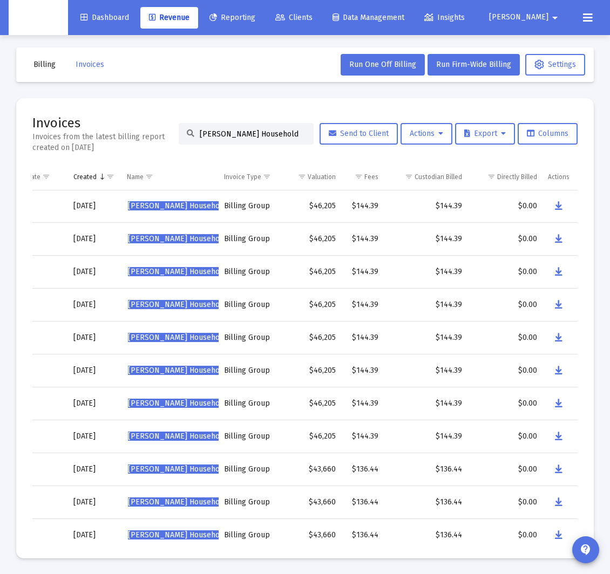
scroll to position [1, 61]
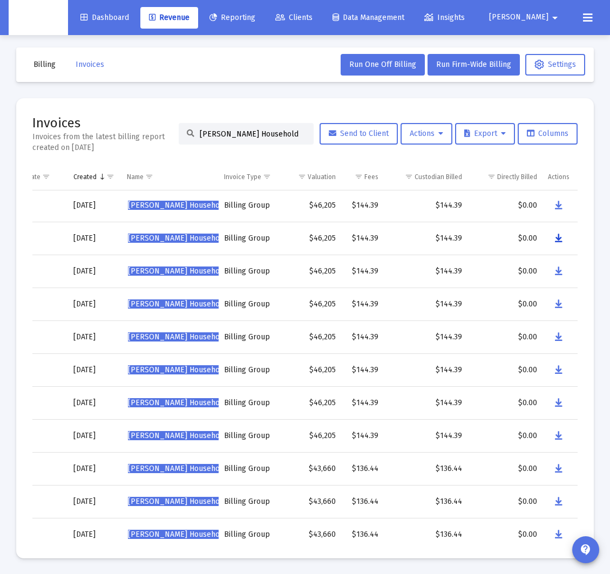
click at [559, 240] on icon "Data grid" at bounding box center [559, 238] width 8 height 13
click at [243, 135] on input "Loren Dent's Household" at bounding box center [253, 134] width 106 height 9
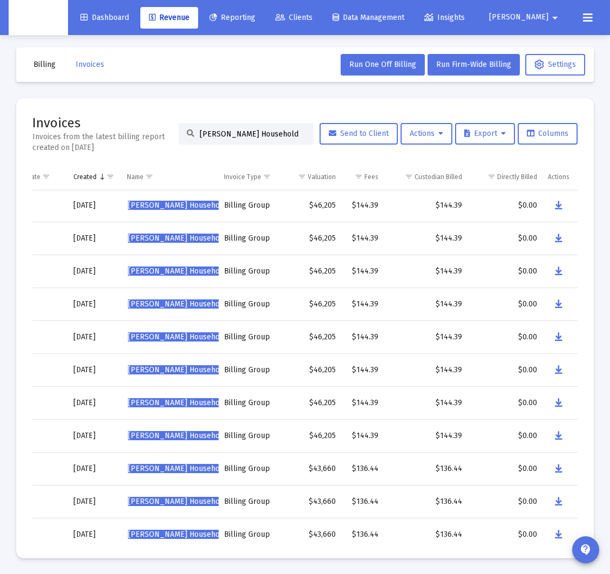
paste input "Mark Robbins"
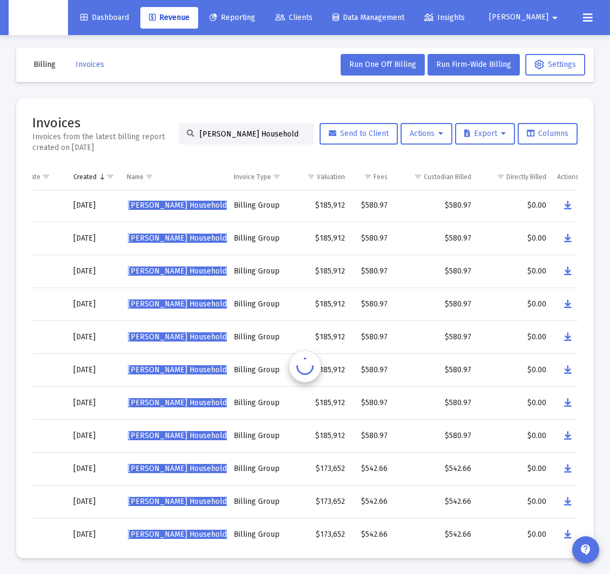
scroll to position [0, 61]
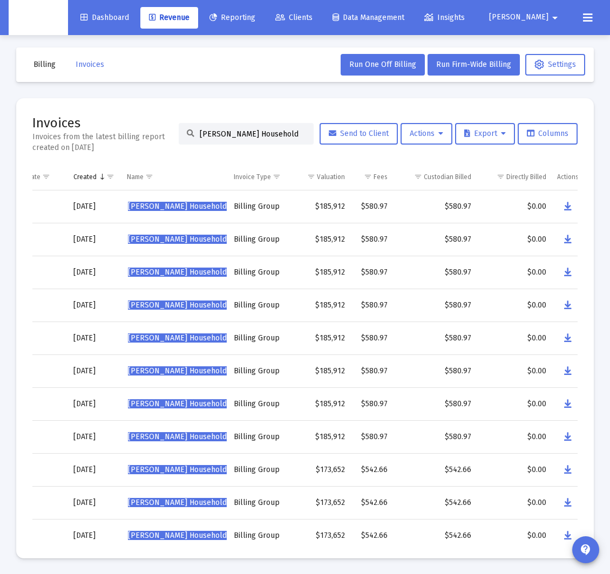
click at [576, 297] on div "Data grid" at bounding box center [569, 306] width 25 height 22
click at [570, 303] on icon "Data grid" at bounding box center [568, 305] width 8 height 13
click at [247, 130] on input "Mark Robbins's Household" at bounding box center [253, 134] width 106 height 9
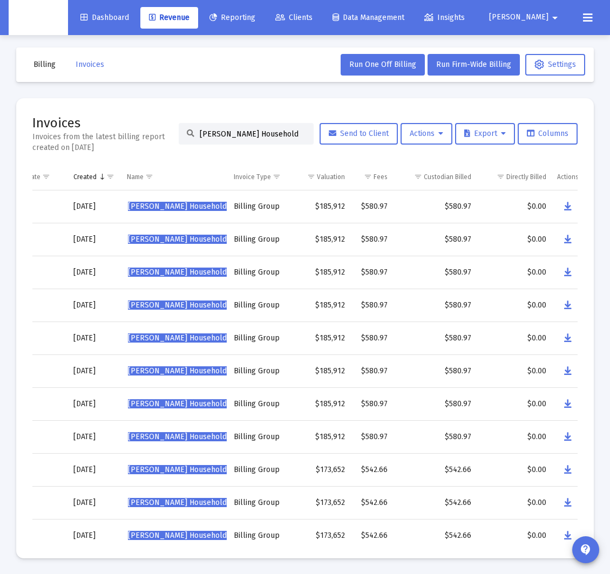
paste input "son"
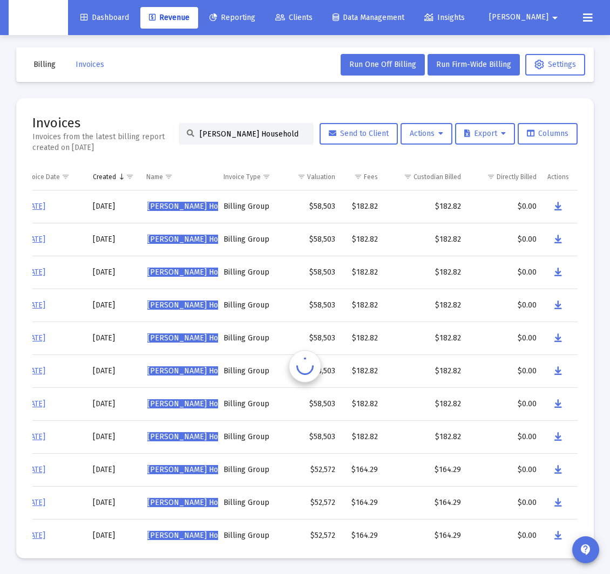
scroll to position [0, 42]
click at [560, 307] on icon "Data grid" at bounding box center [558, 305] width 8 height 13
click at [225, 135] on input "Mason Household" at bounding box center [253, 134] width 106 height 9
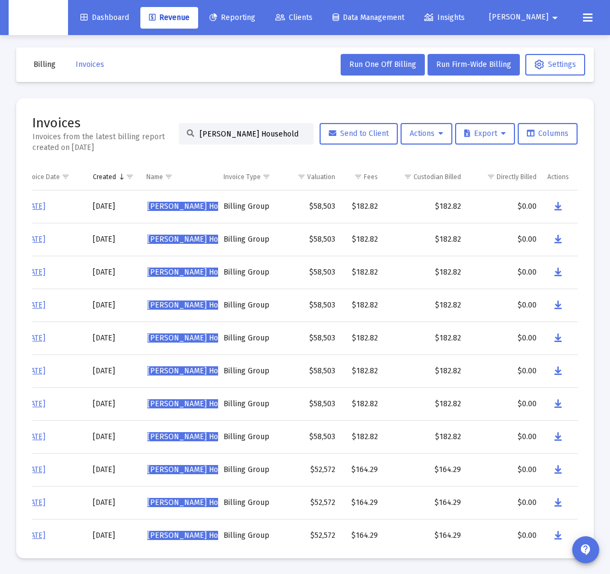
paste input "Raymond Soulard's"
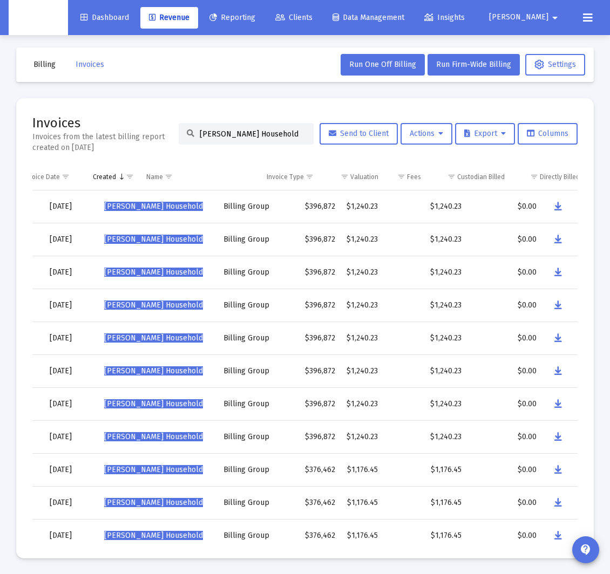
scroll to position [0, 85]
click at [558, 273] on icon "Data grid" at bounding box center [558, 272] width 8 height 13
click at [223, 132] on input "Raymond Soulard's Household" at bounding box center [253, 134] width 106 height 9
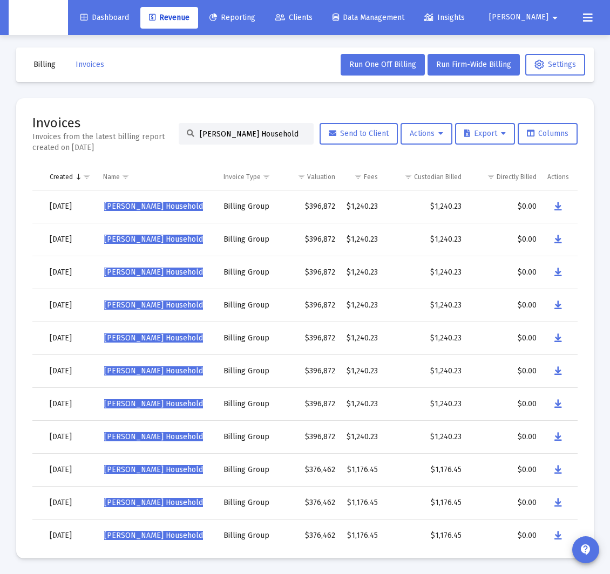
click at [223, 132] on input "Raymond Soulard's Household" at bounding box center [253, 134] width 106 height 9
paste input "Sam Carroll"
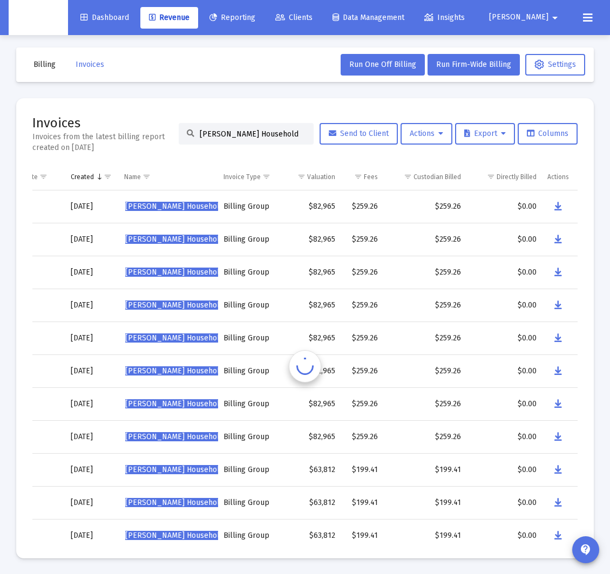
scroll to position [0, 64]
click at [559, 276] on icon "Data grid" at bounding box center [558, 272] width 8 height 13
click at [250, 130] on input "Sam Carroll's Household" at bounding box center [253, 134] width 106 height 9
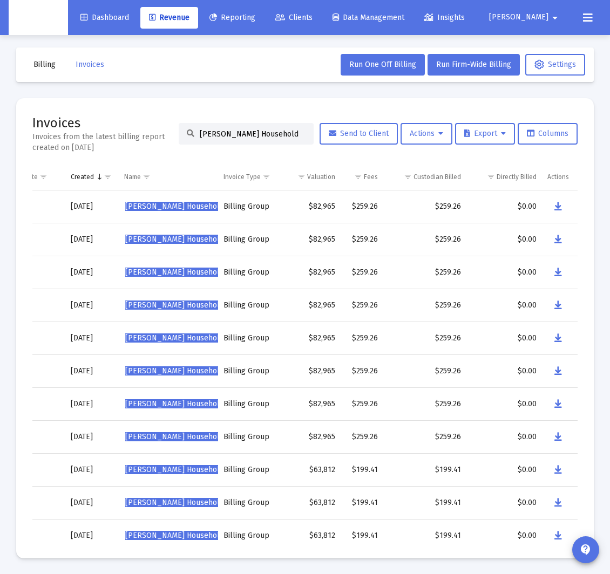
click at [250, 130] on input "Sam Carroll's Household" at bounding box center [253, 134] width 106 height 9
paste input "antha Yoo"
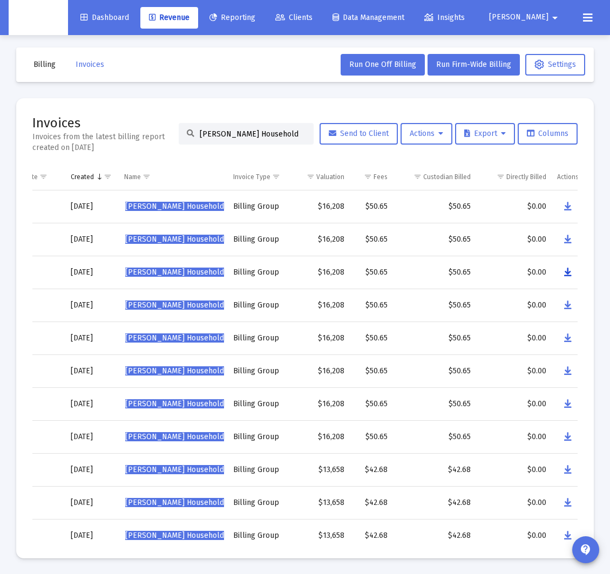
click at [569, 267] on icon "Data grid" at bounding box center [568, 272] width 8 height 13
click at [222, 134] on input "Samantha Yoo's Household" at bounding box center [253, 134] width 106 height 9
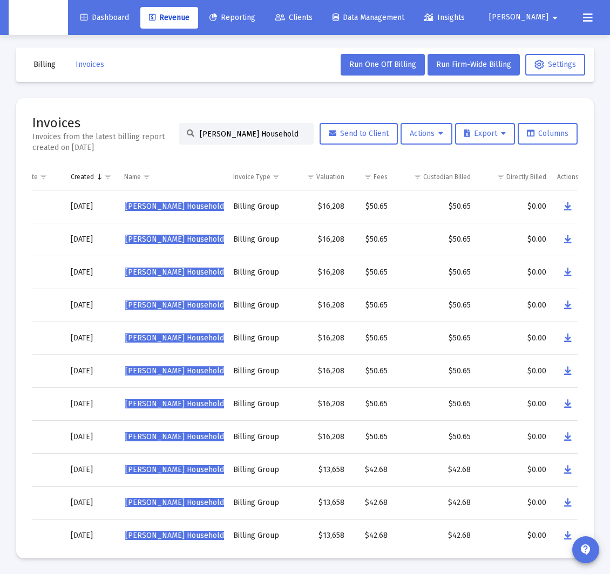
paste input "uel Theoharis"
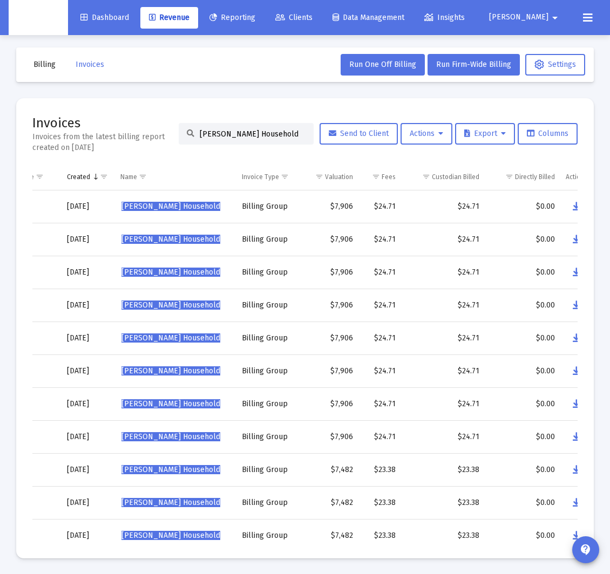
scroll to position [0, 85]
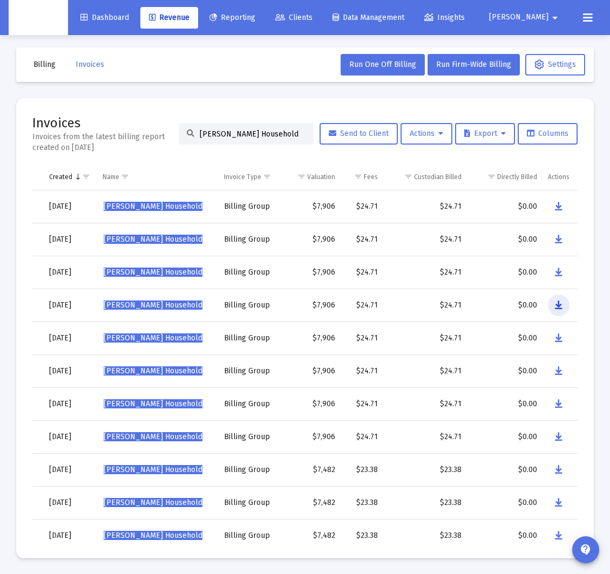
click at [559, 304] on icon "Data grid" at bounding box center [559, 305] width 8 height 13
click at [246, 130] on input "Samuel Theoharis's Household" at bounding box center [253, 134] width 106 height 9
paste input "tish Kumar Singh"
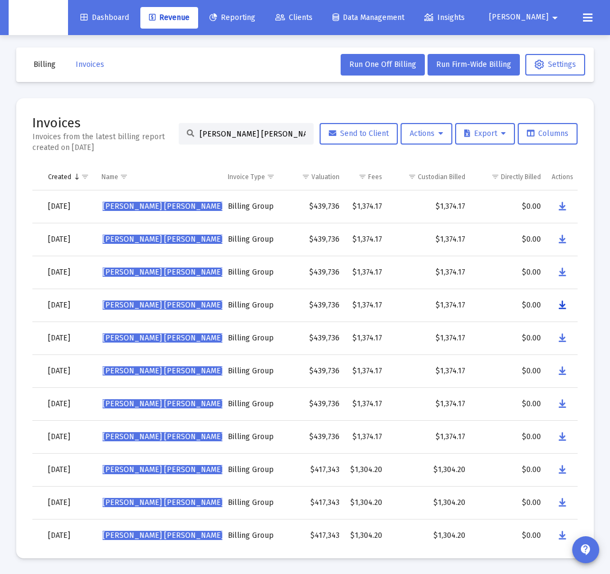
scroll to position [0, 90]
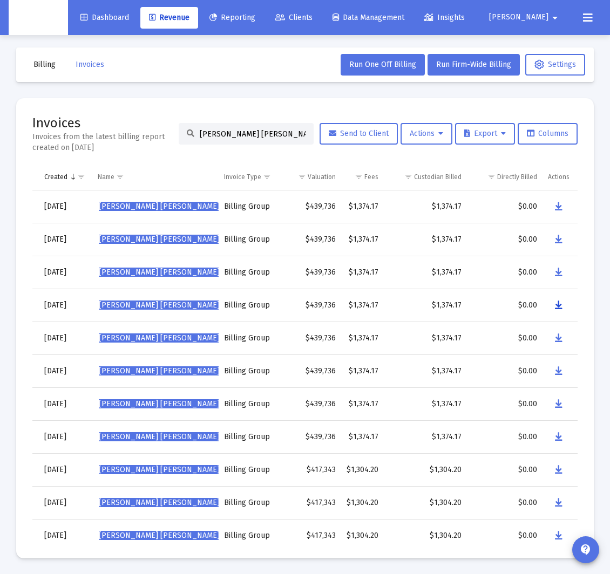
drag, startPoint x: 563, startPoint y: 308, endPoint x: 554, endPoint y: 308, distance: 9.2
click at [562, 308] on button "Data grid" at bounding box center [559, 306] width 22 height 22
click at [227, 134] on input "Satish Kumar Singh's Household" at bounding box center [253, 134] width 106 height 9
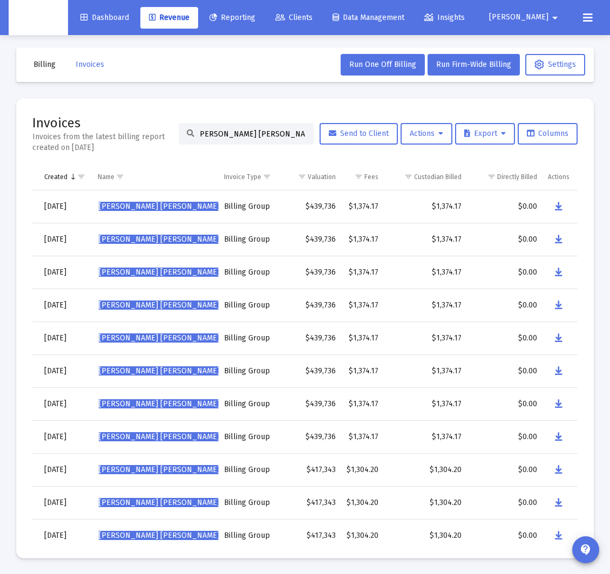
click at [227, 134] on input "Satish Kumar Singh's Household" at bounding box center [253, 134] width 106 height 9
paste input "tanfield"
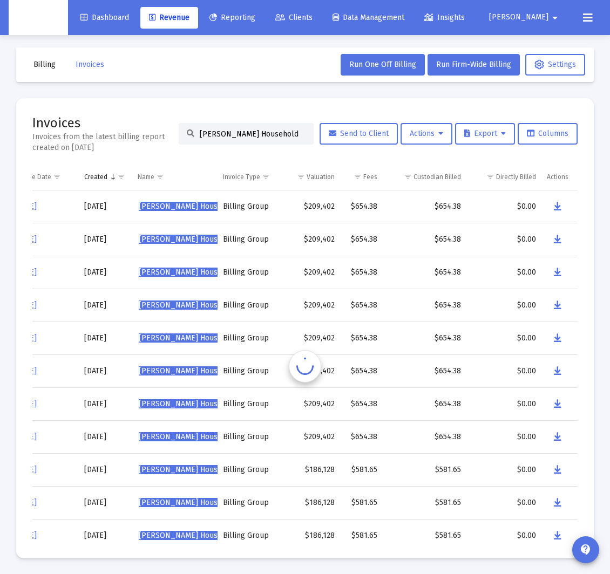
scroll to position [0, 50]
click at [557, 338] on icon "Data grid" at bounding box center [558, 338] width 8 height 13
click at [246, 130] on input "Stanfield Household" at bounding box center [253, 134] width 106 height 9
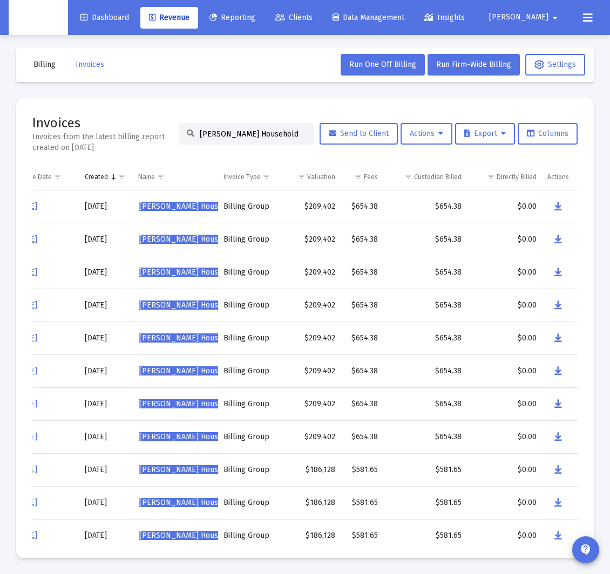
paste input "ephen Sullivan's"
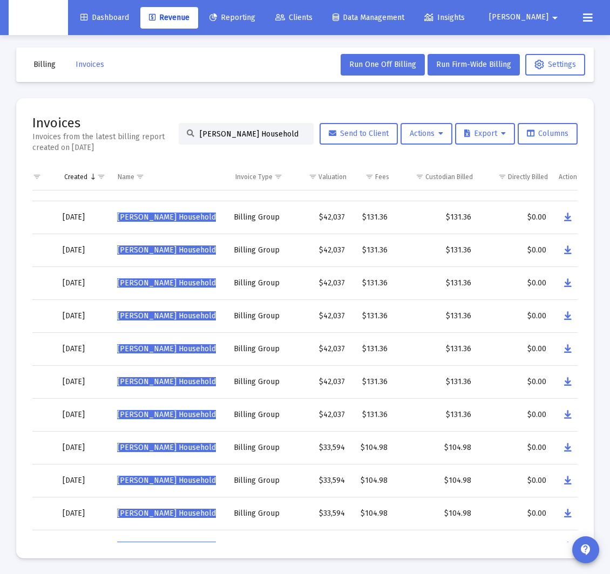
scroll to position [0, 72]
click at [573, 316] on button "Data grid" at bounding box center [568, 316] width 22 height 22
click at [234, 130] on input "Stephen Sullivan's Household" at bounding box center [253, 134] width 106 height 9
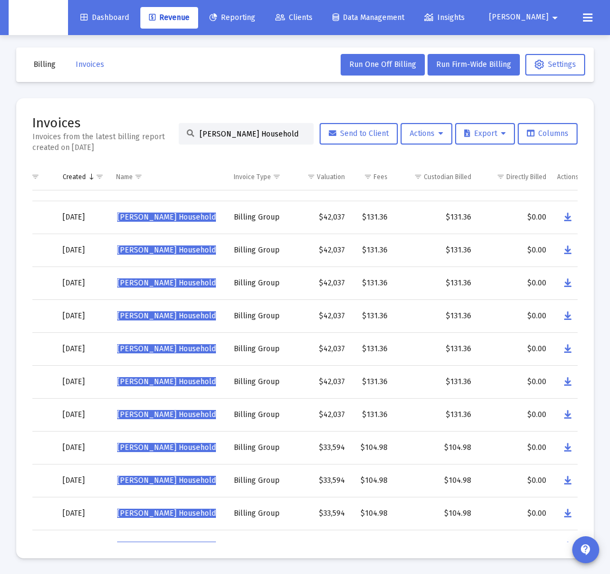
paste input "Tyler Donahue"
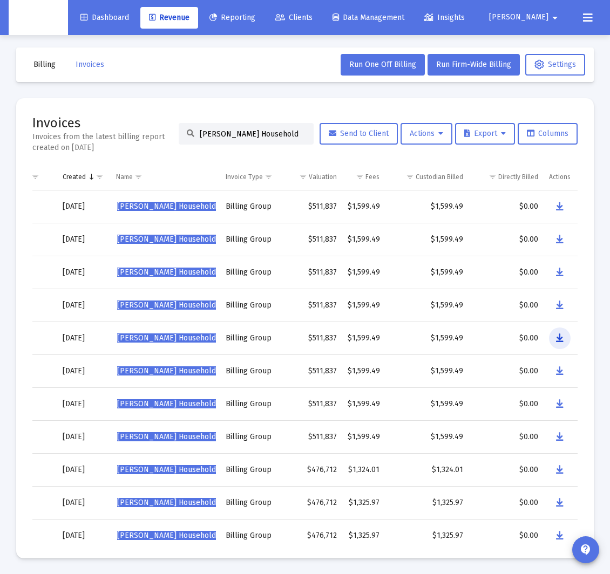
click at [558, 339] on icon "Data grid" at bounding box center [560, 338] width 8 height 13
click at [242, 132] on input "Tyler Donahue's Household" at bounding box center [253, 134] width 106 height 9
paste input "Yuwoon Choi"
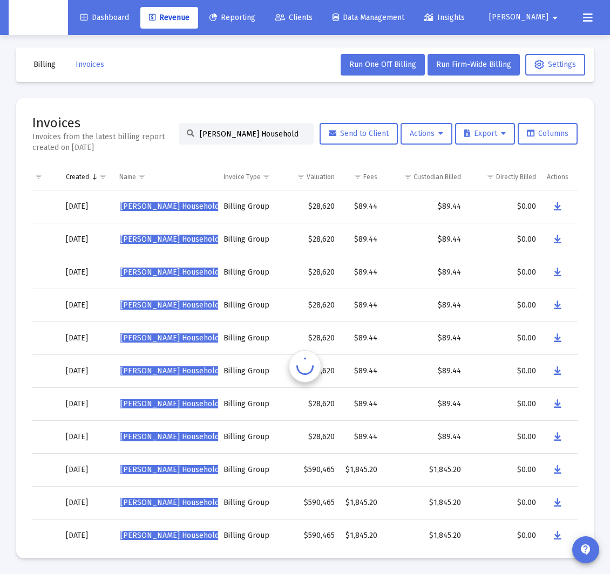
scroll to position [0, 68]
click at [560, 371] on icon "Data grid" at bounding box center [558, 371] width 8 height 13
click at [241, 135] on input "Yuwoon Choi's Household" at bounding box center [253, 134] width 106 height 9
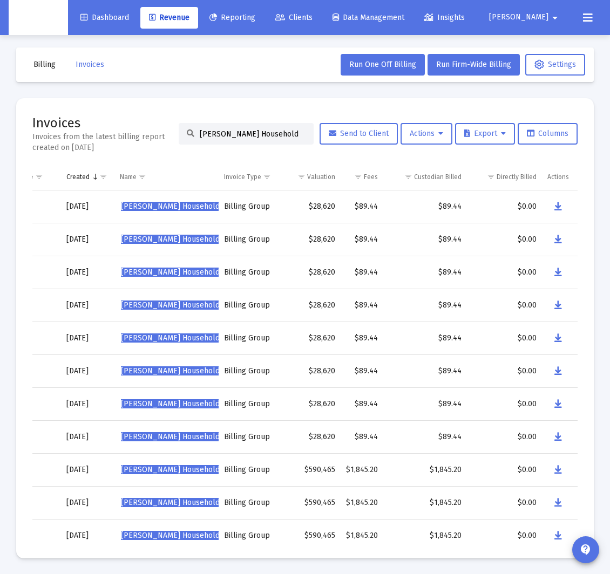
paste input "Josh Chiappone"
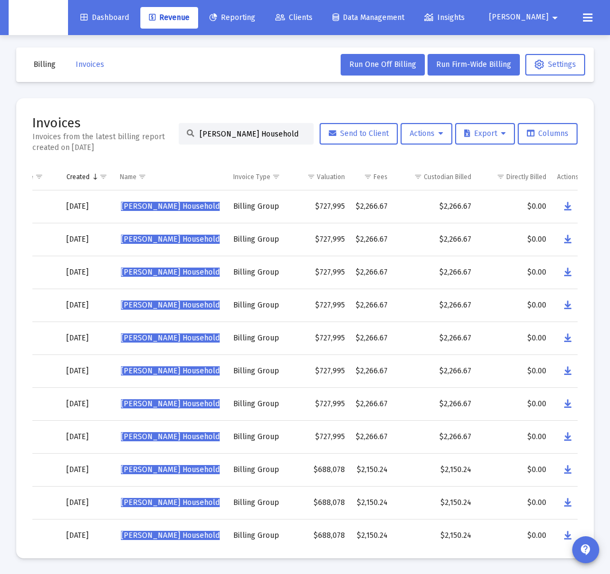
type input "Josh Chiappone's Household"
click at [341, 240] on td "$727,995" at bounding box center [320, 239] width 60 height 33
click at [188, 240] on span "Josh Chiappone's Household" at bounding box center [170, 239] width 99 height 9
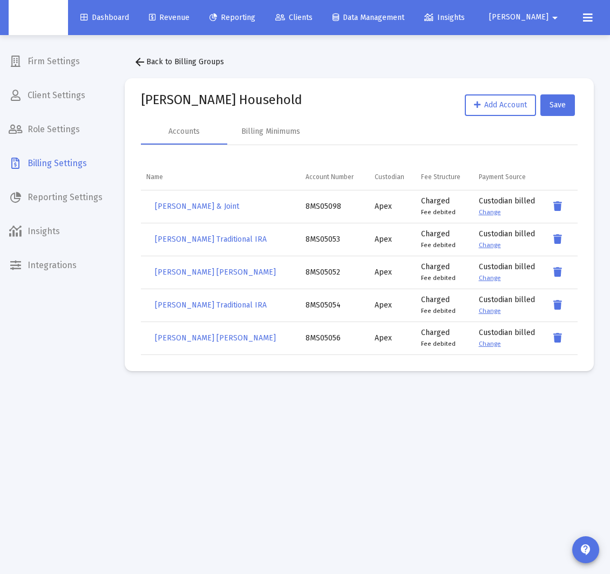
click at [140, 62] on mat-icon "arrow_back" at bounding box center [139, 62] width 13 height 13
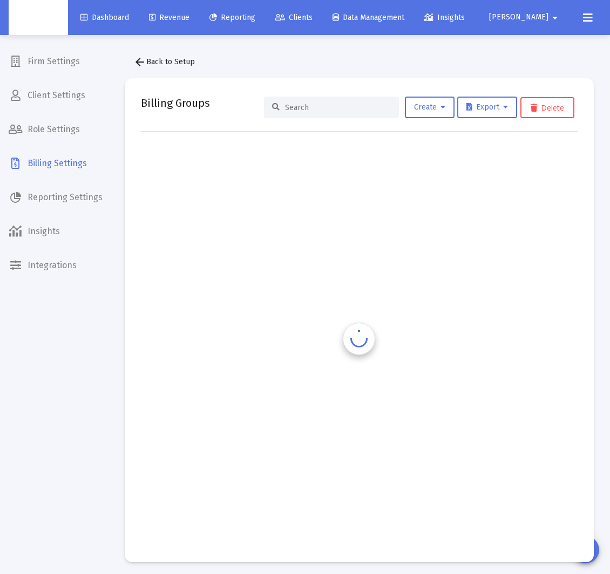
scroll to position [2, 0]
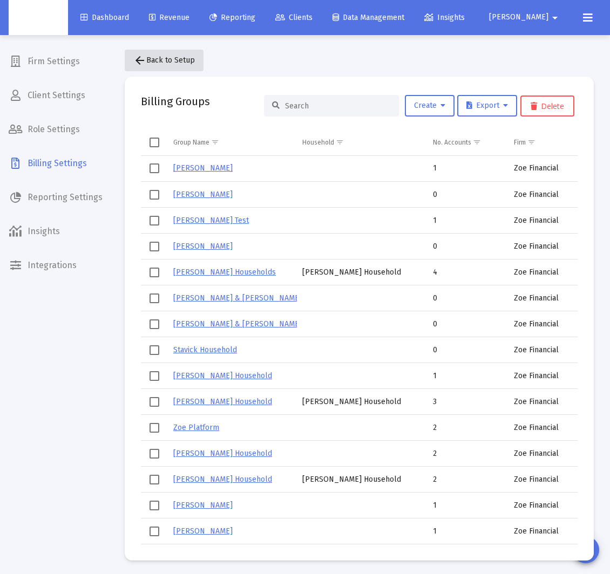
click at [144, 63] on mat-icon "arrow_back" at bounding box center [139, 60] width 13 height 13
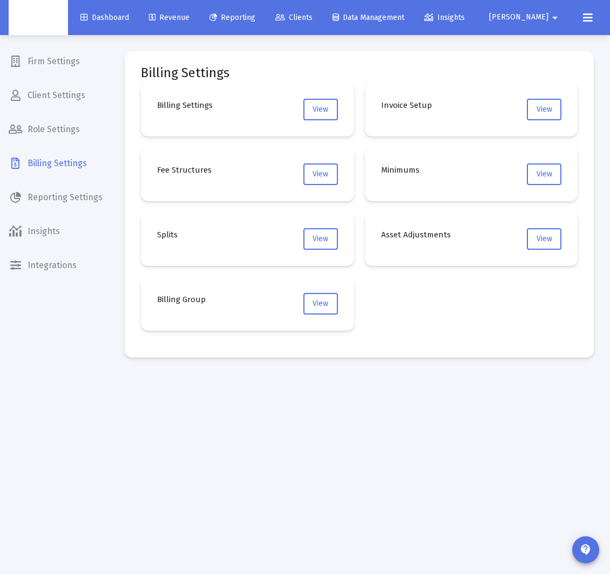
click at [242, 22] on link "Reporting" at bounding box center [232, 18] width 63 height 22
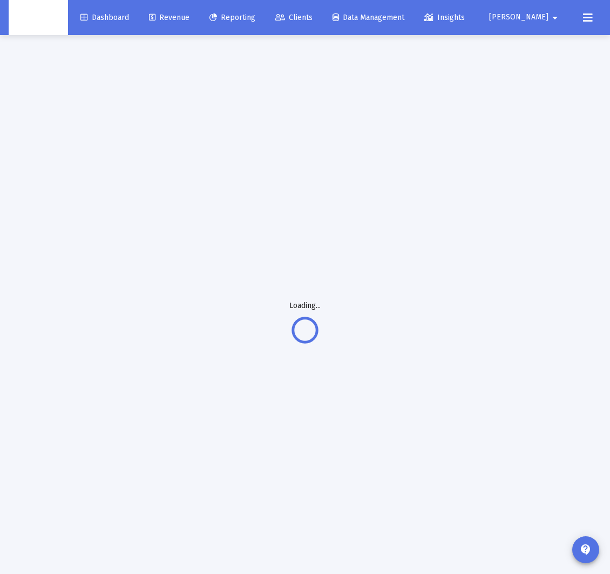
click at [189, 19] on span "Revenue" at bounding box center [169, 17] width 40 height 9
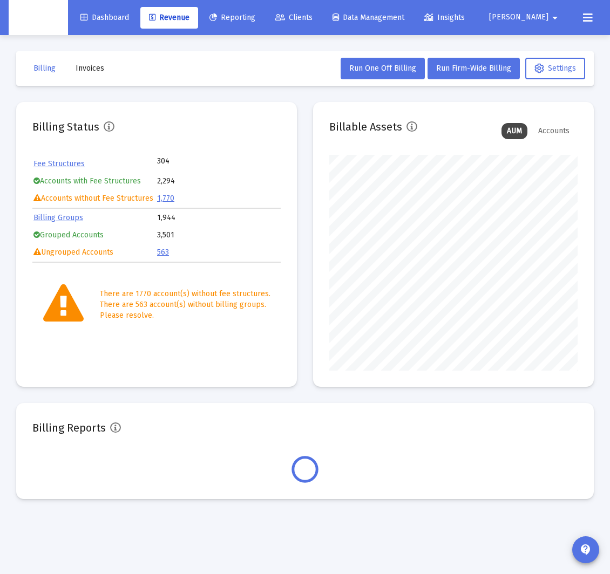
scroll to position [216, 248]
click at [100, 71] on span "Invoices" at bounding box center [90, 68] width 29 height 9
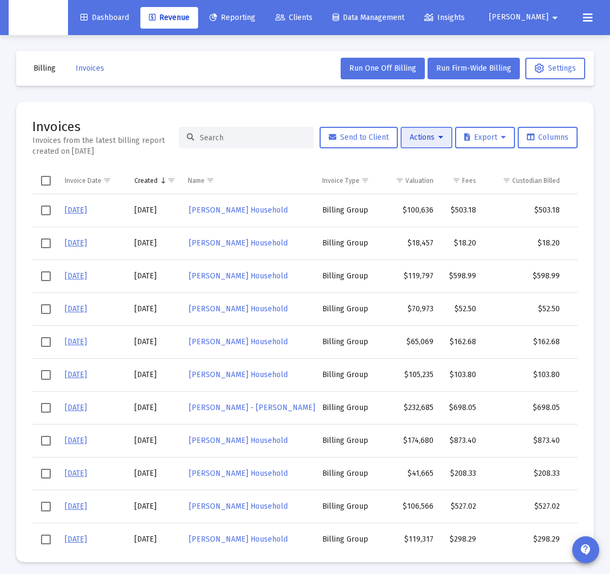
click at [427, 135] on span "Actions" at bounding box center [426, 137] width 33 height 9
click at [445, 193] on button "Load Historical Invoices" at bounding box center [454, 191] width 115 height 26
click at [262, 146] on div at bounding box center [246, 138] width 135 height 22
click at [259, 141] on input at bounding box center [253, 137] width 106 height 9
paste input "Josh Chiappone's Household"
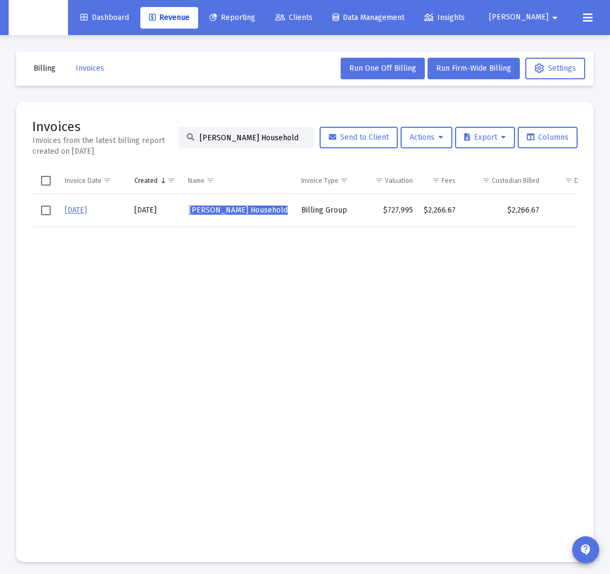
type input "Josh Chiappone's Household"
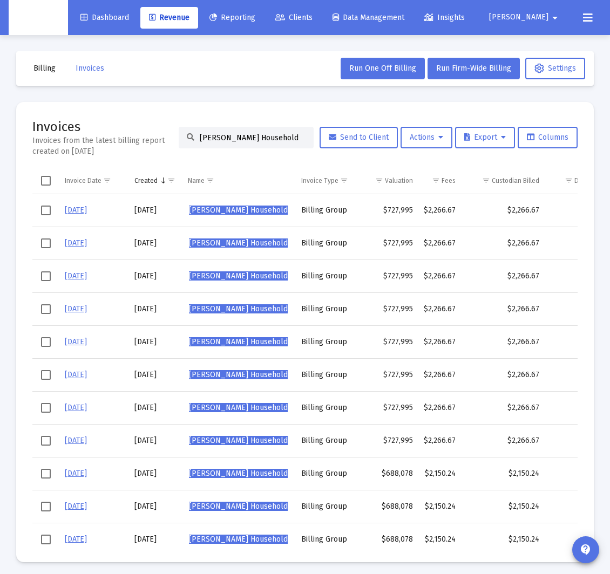
click at [224, 213] on span "Josh Chiappone's Household" at bounding box center [238, 210] width 99 height 9
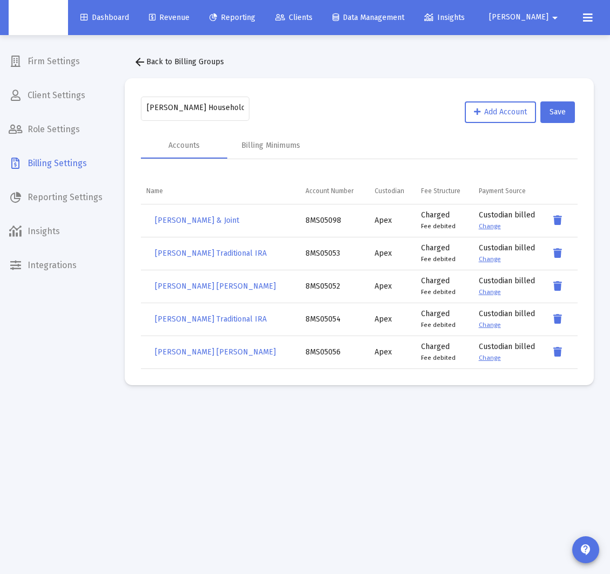
click at [137, 68] on mat-icon "arrow_back" at bounding box center [139, 62] width 13 height 13
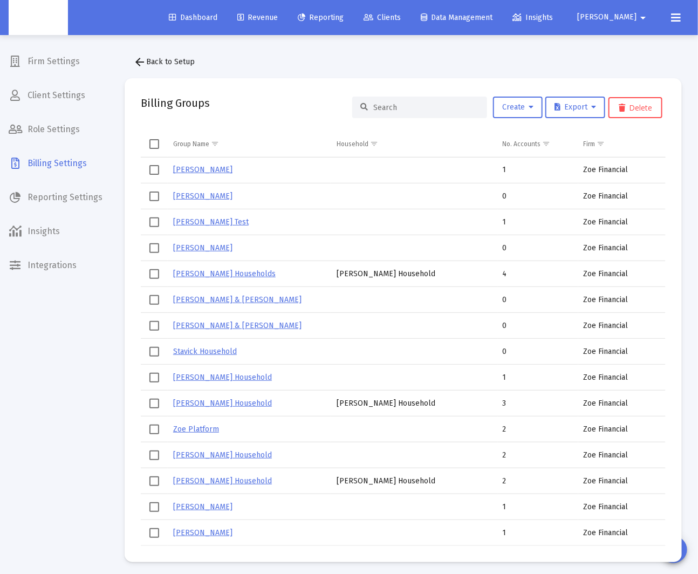
click at [138, 64] on mat-icon "arrow_back" at bounding box center [139, 62] width 13 height 13
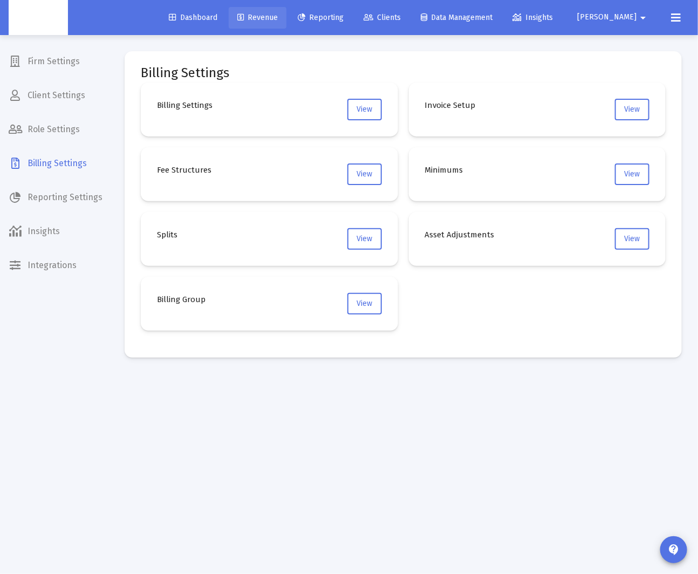
click at [287, 22] on link "Revenue" at bounding box center [258, 18] width 58 height 22
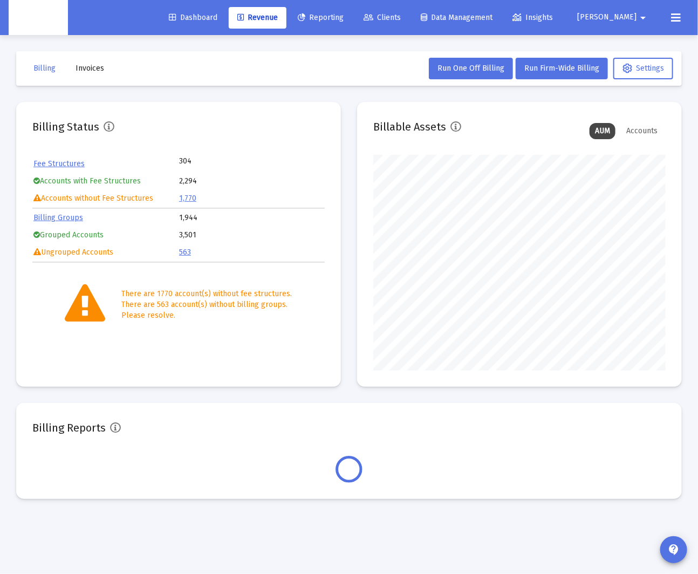
scroll to position [216, 293]
